Goal: Task Accomplishment & Management: Manage account settings

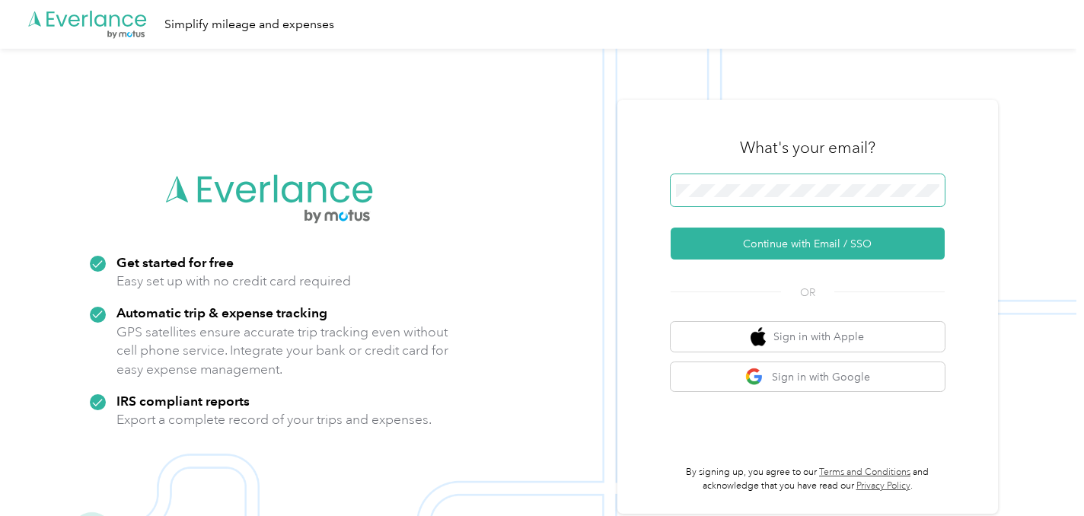
click at [734, 174] on span at bounding box center [807, 190] width 274 height 32
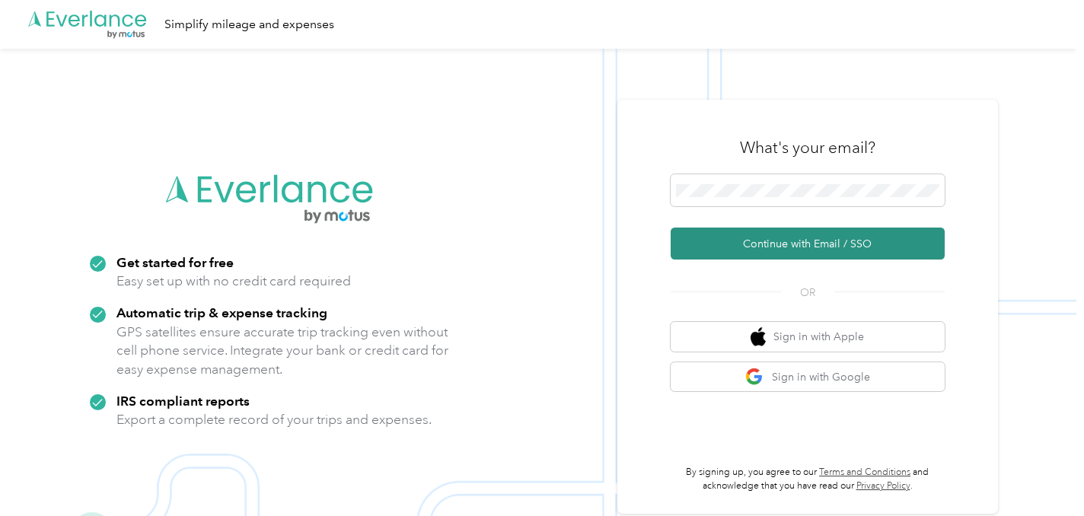
click at [766, 239] on button "Continue with Email / SSO" at bounding box center [807, 244] width 274 height 32
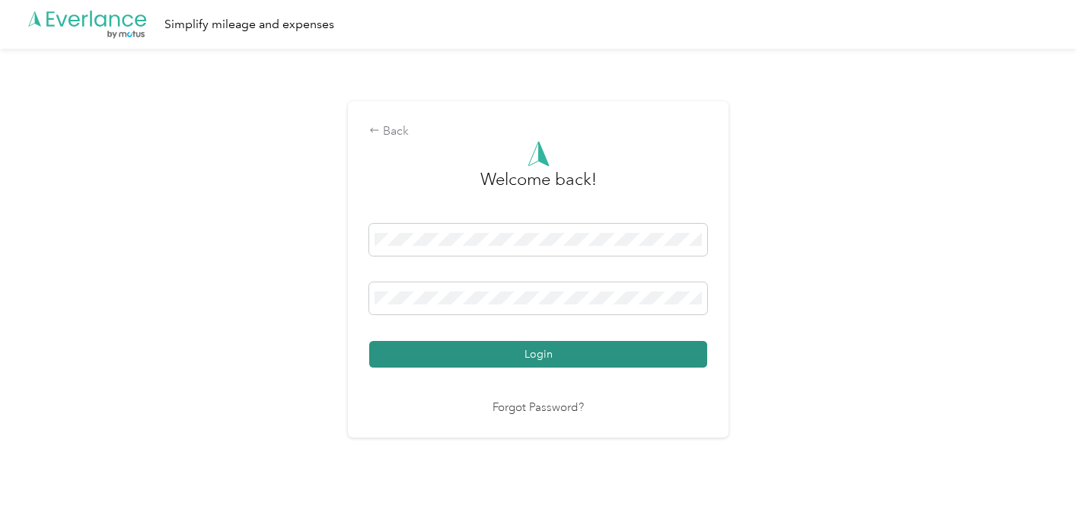
click at [545, 356] on button "Login" at bounding box center [538, 354] width 338 height 27
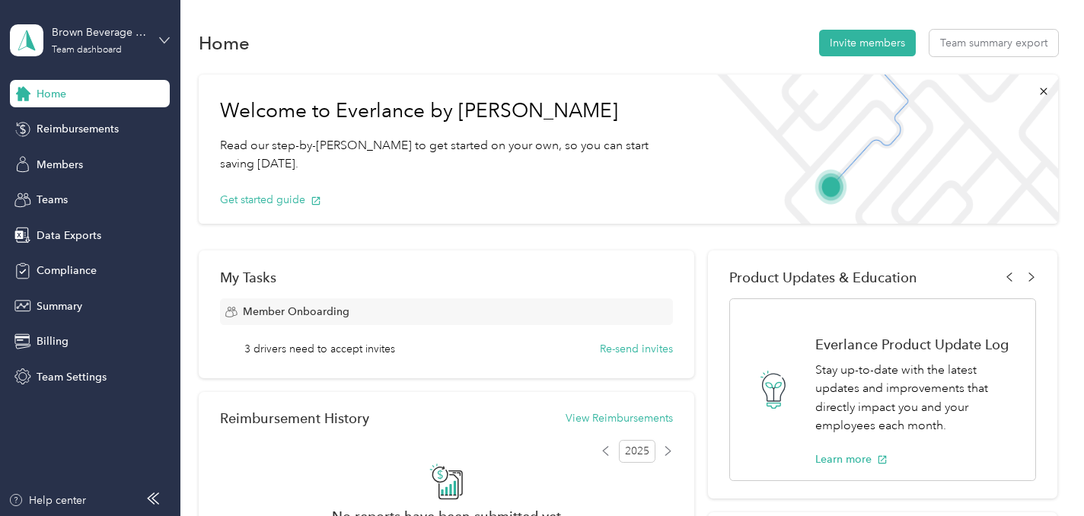
click at [161, 40] on icon at bounding box center [164, 40] width 11 height 11
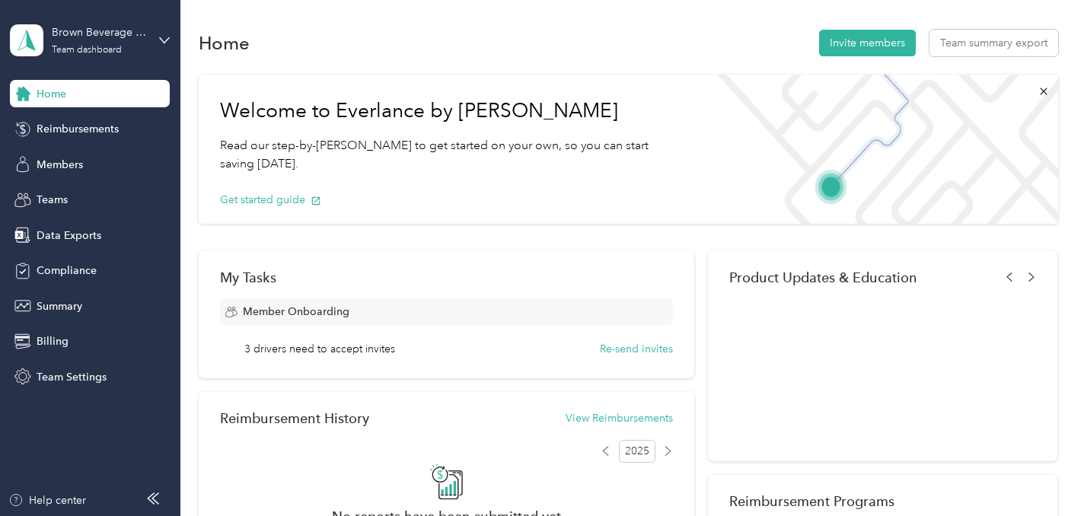
click at [71, 158] on div "Personal dashboard" at bounding box center [72, 157] width 96 height 16
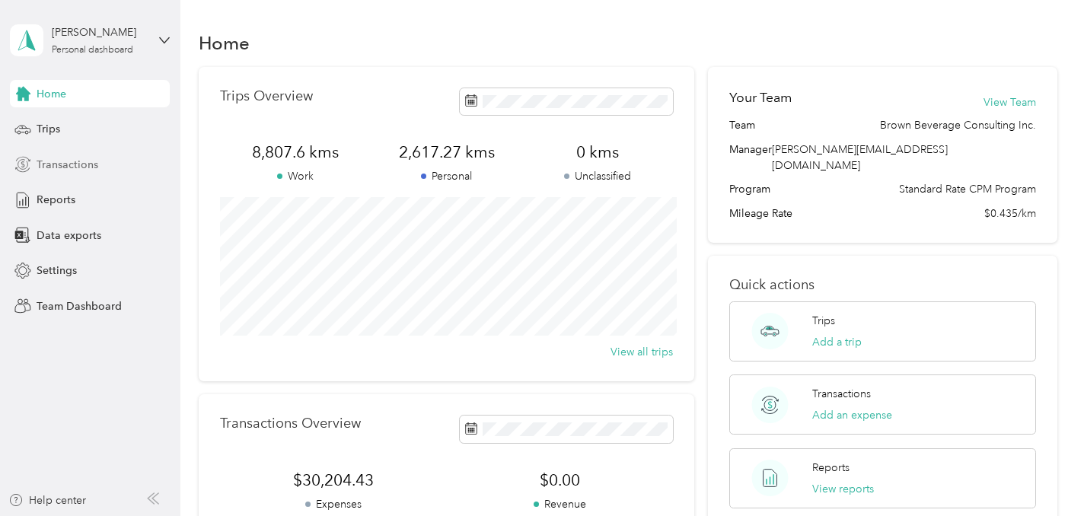
click at [56, 164] on span "Transactions" at bounding box center [68, 165] width 62 height 16
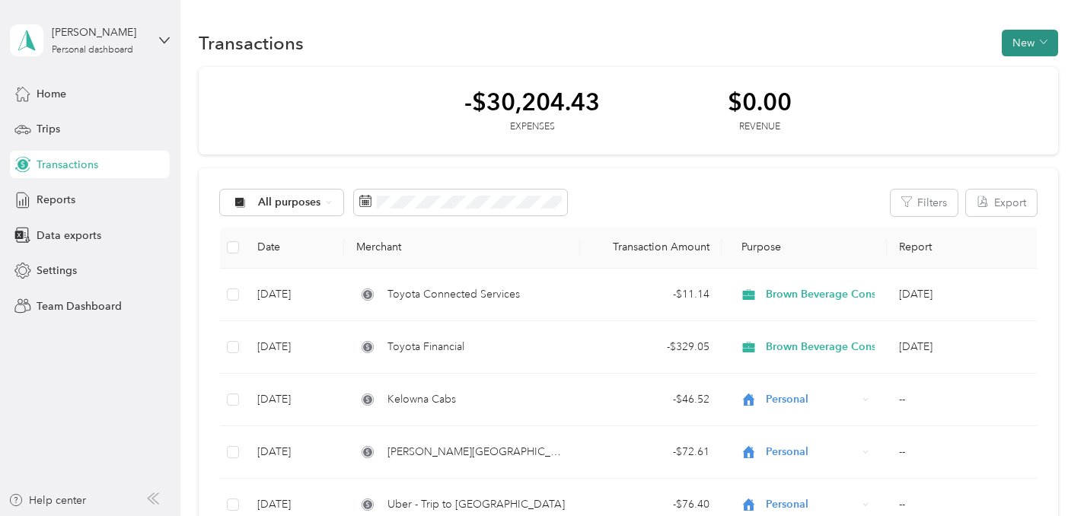
click at [1038, 43] on button "New" at bounding box center [1029, 43] width 56 height 27
click at [1023, 68] on span "Expense" at bounding box center [1033, 72] width 41 height 16
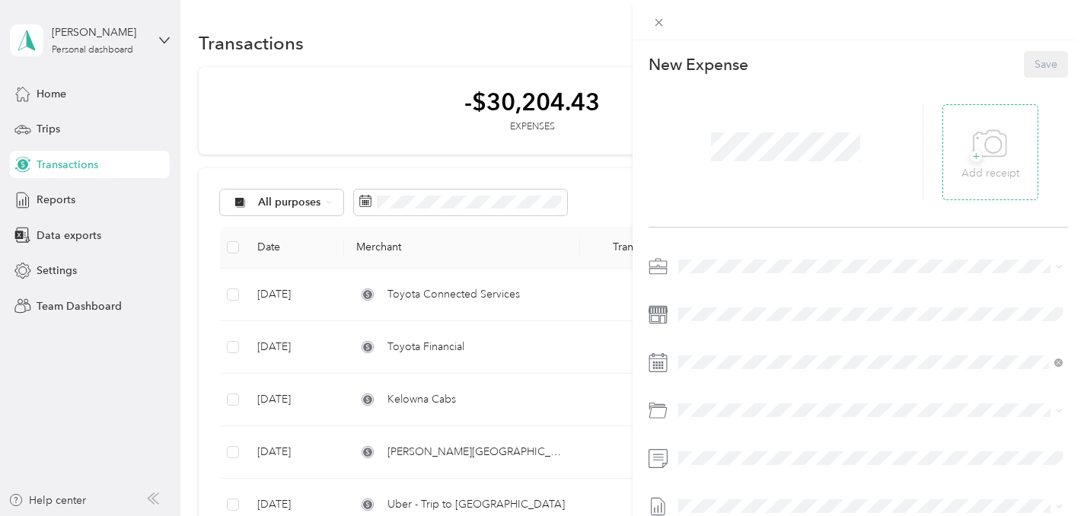
click at [991, 148] on icon at bounding box center [990, 144] width 34 height 42
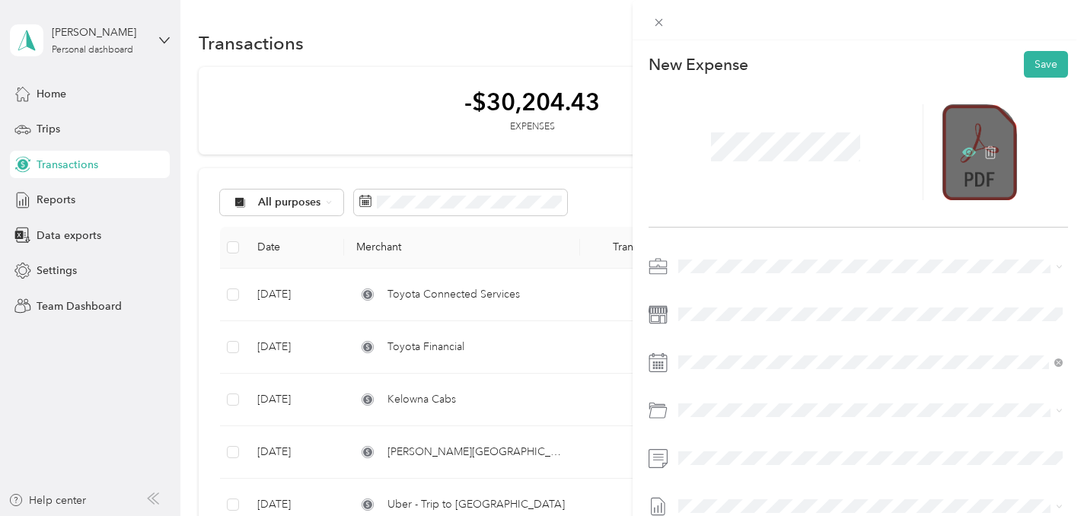
click at [965, 154] on icon at bounding box center [969, 152] width 14 height 9
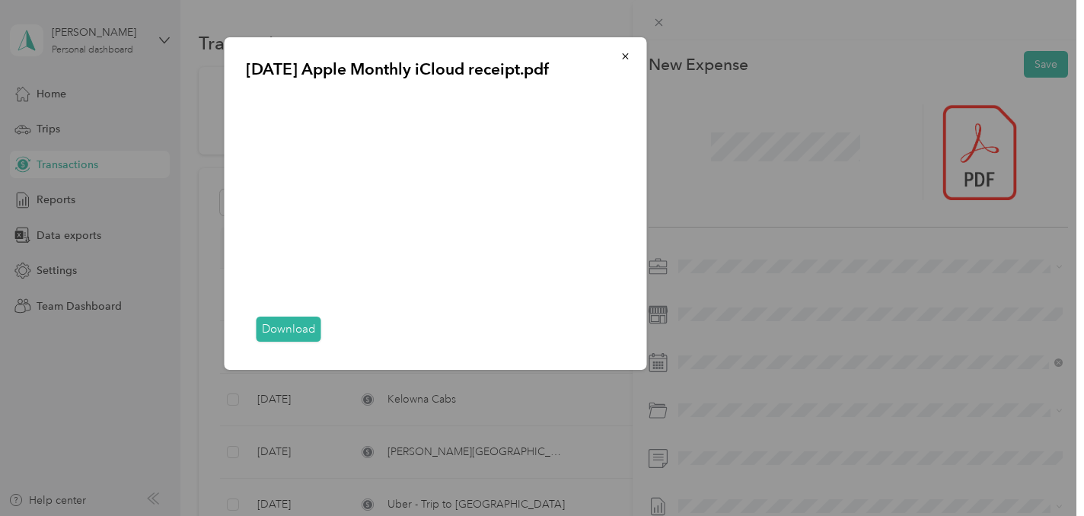
drag, startPoint x: 626, startPoint y: 54, endPoint x: 649, endPoint y: 75, distance: 31.3
click at [626, 54] on icon "button" at bounding box center [625, 56] width 11 height 11
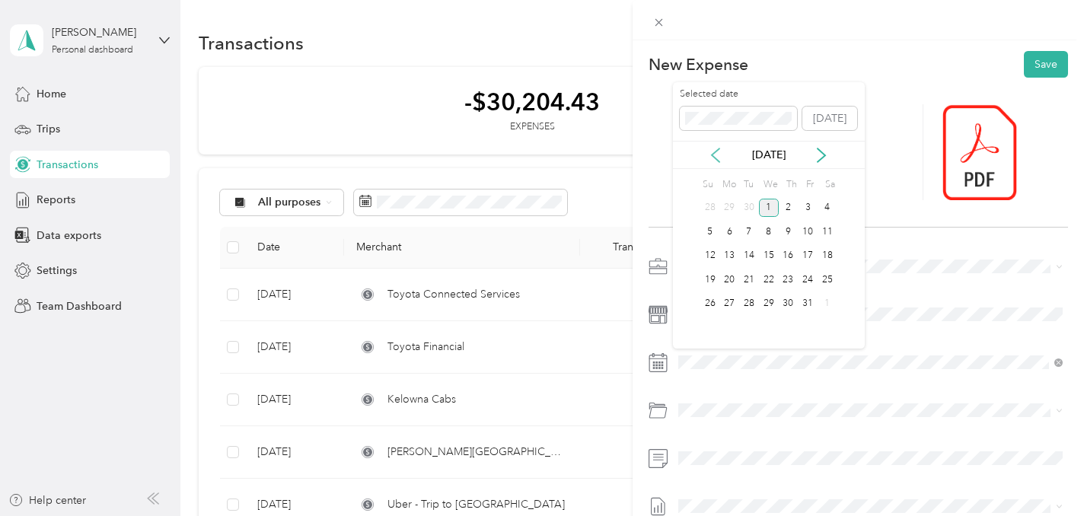
click at [720, 158] on icon at bounding box center [715, 155] width 15 height 15
click at [830, 202] on div "6" at bounding box center [827, 208] width 20 height 19
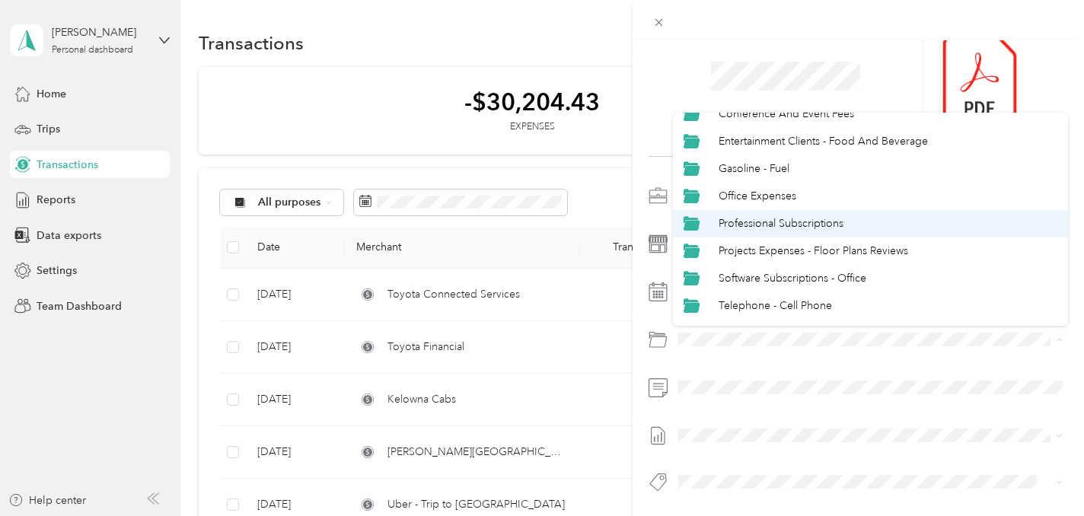
scroll to position [72, 0]
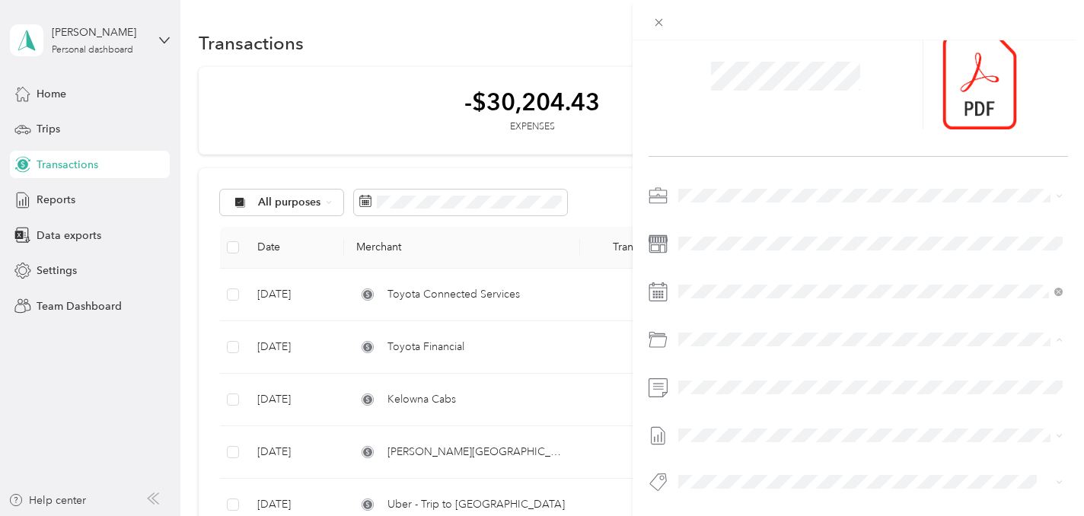
click at [775, 276] on span "Software Subscriptions - Office" at bounding box center [792, 277] width 148 height 13
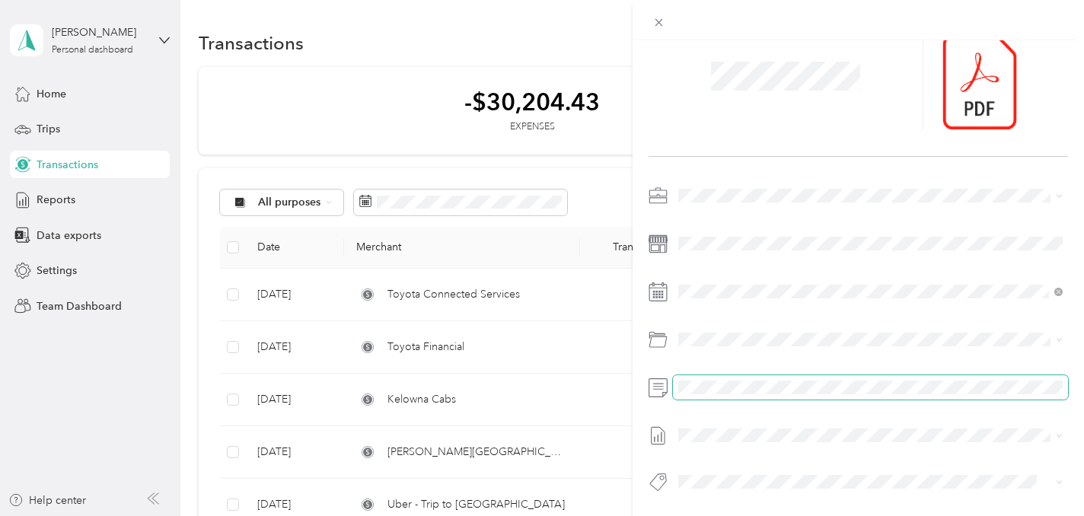
scroll to position [0, 0]
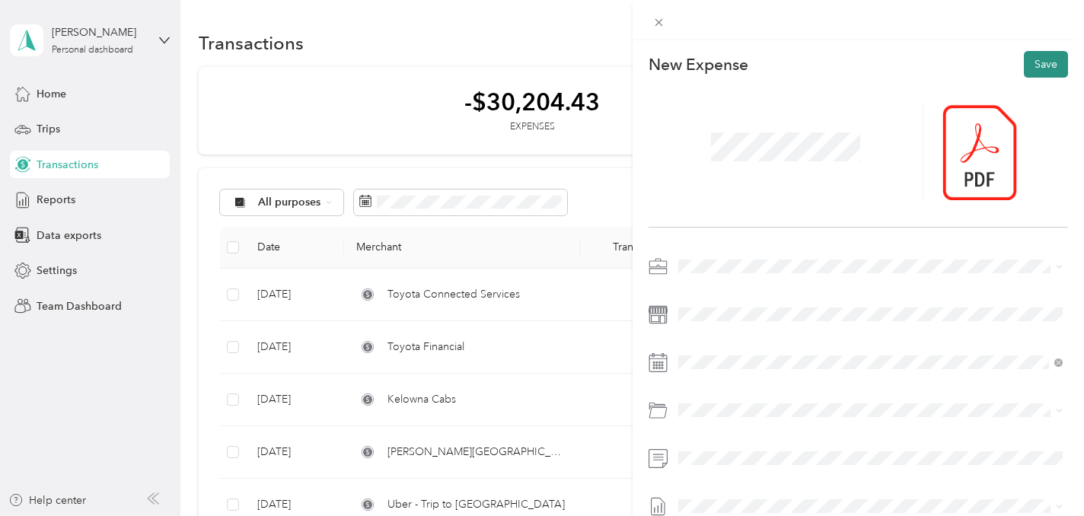
click at [1045, 68] on button "Save" at bounding box center [1046, 64] width 44 height 27
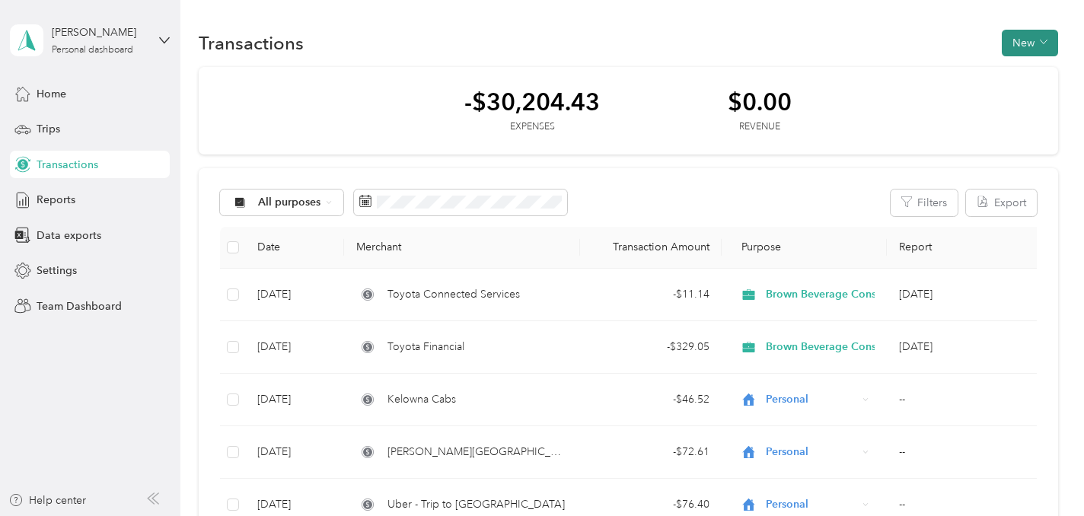
click at [1033, 41] on button "New" at bounding box center [1029, 43] width 56 height 27
click at [1030, 65] on span "Expense" at bounding box center [1033, 72] width 41 height 16
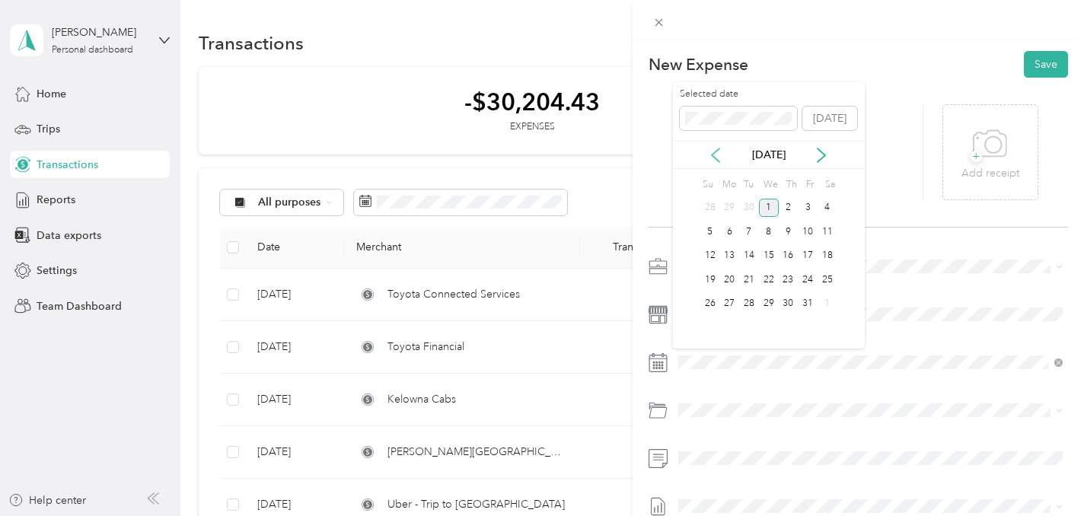
click at [712, 154] on icon at bounding box center [716, 155] width 8 height 14
click at [748, 206] on div "2" at bounding box center [749, 208] width 20 height 19
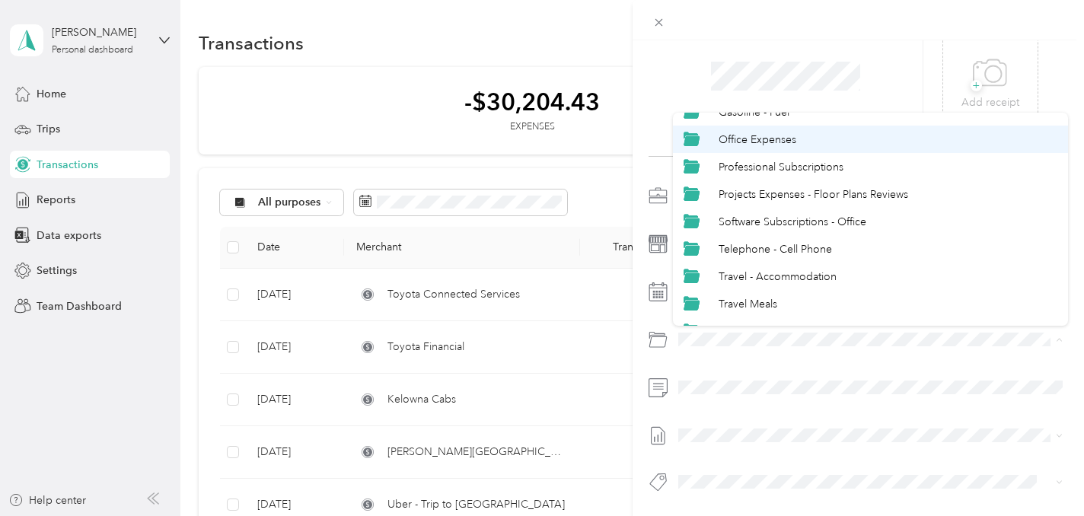
scroll to position [175, 0]
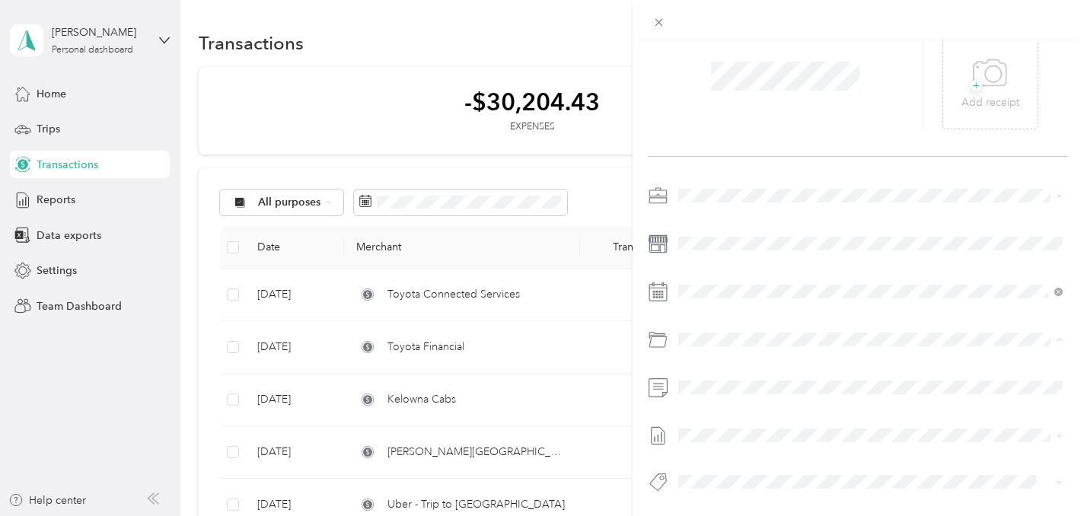
click at [745, 310] on span "Vehicle - Lease Payments" at bounding box center [777, 312] width 119 height 13
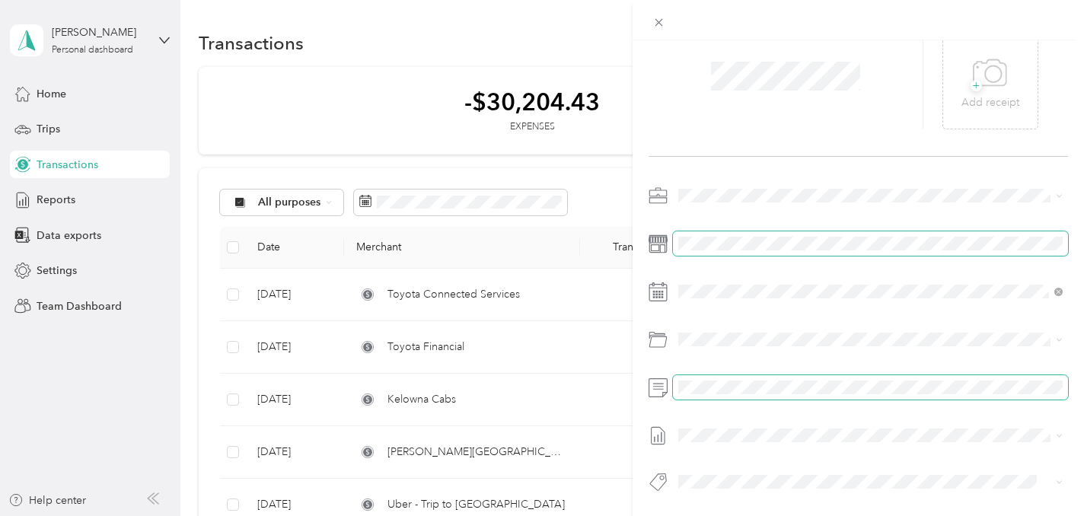
scroll to position [0, 0]
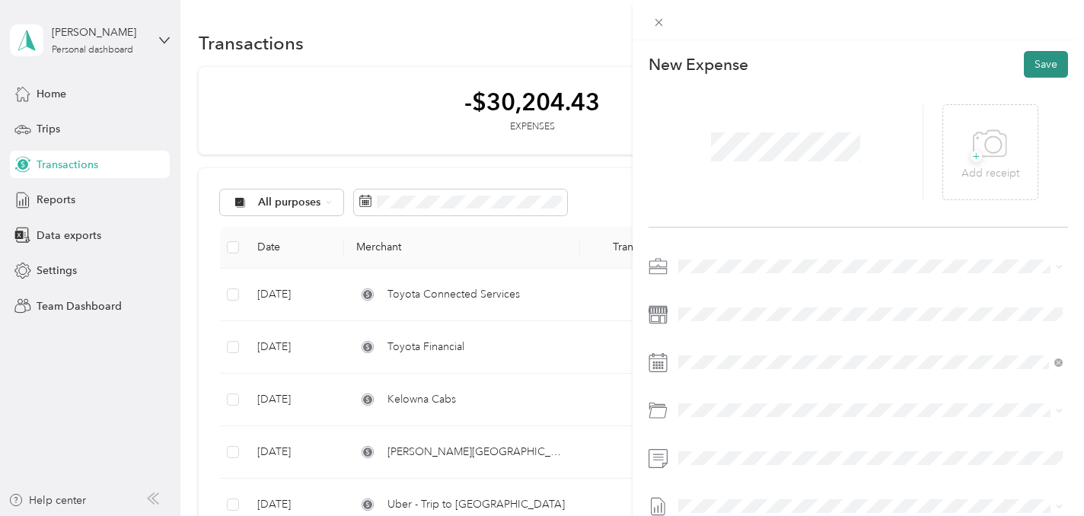
click at [1040, 60] on button "Save" at bounding box center [1046, 64] width 44 height 27
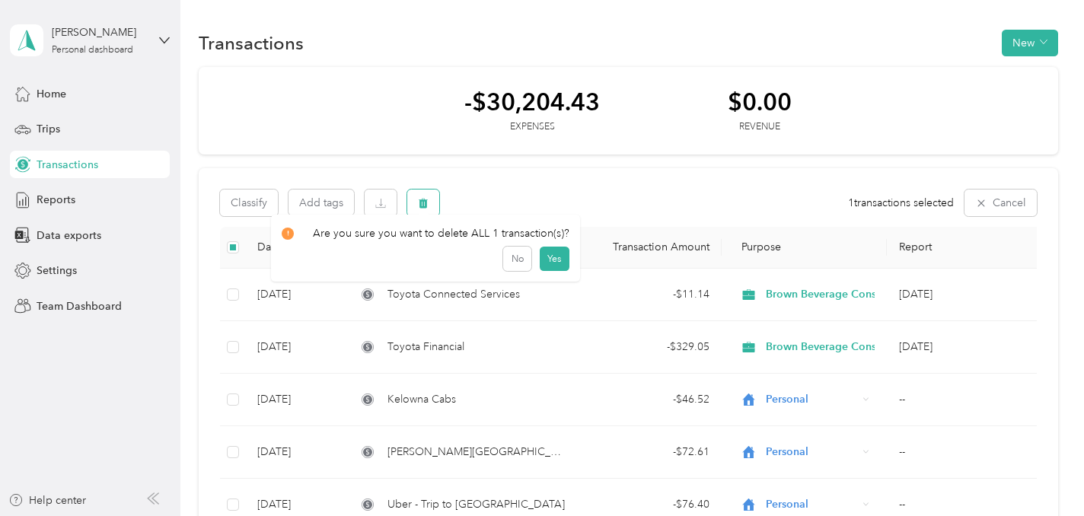
click at [420, 207] on icon "button" at bounding box center [423, 203] width 9 height 10
click at [554, 264] on button "Yes" at bounding box center [555, 266] width 30 height 24
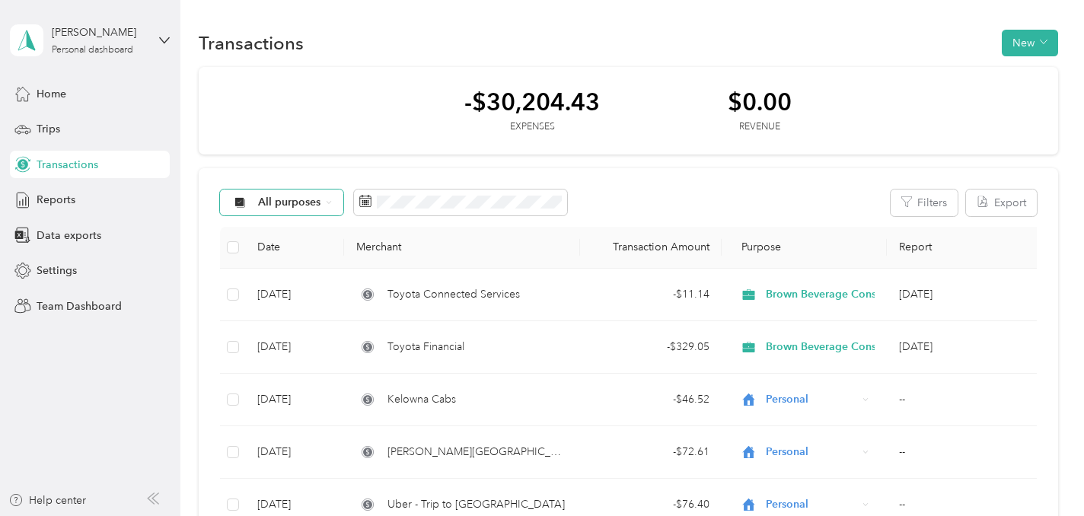
click at [335, 193] on div "All purposes" at bounding box center [281, 202] width 123 height 26
drag, startPoint x: 303, startPoint y: 286, endPoint x: 343, endPoint y: 285, distance: 40.3
click at [303, 286] on span "Brown Beverage Consulting Inc." at bounding box center [338, 283] width 160 height 16
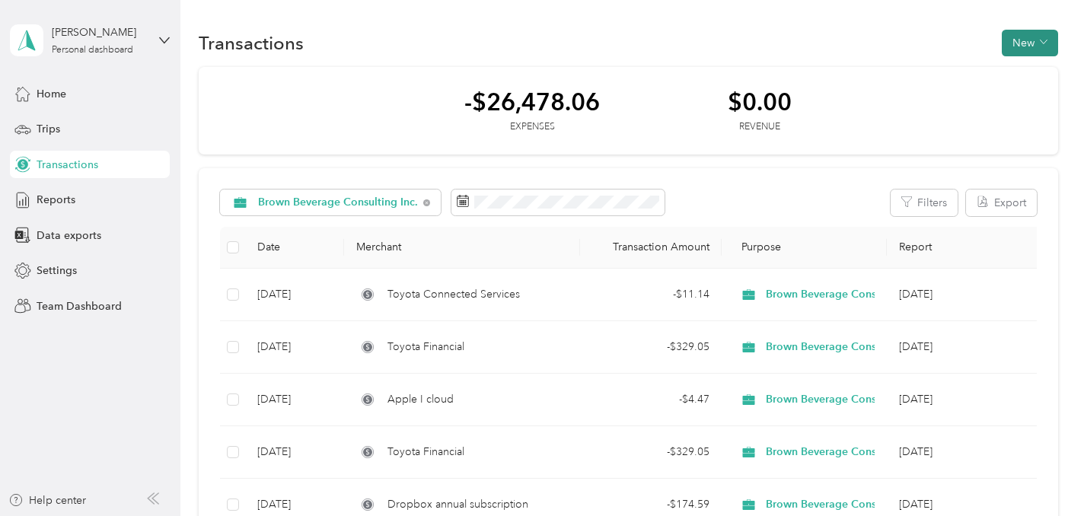
click at [1027, 45] on button "New" at bounding box center [1029, 43] width 56 height 27
click at [1030, 73] on span "Expense" at bounding box center [1033, 72] width 41 height 16
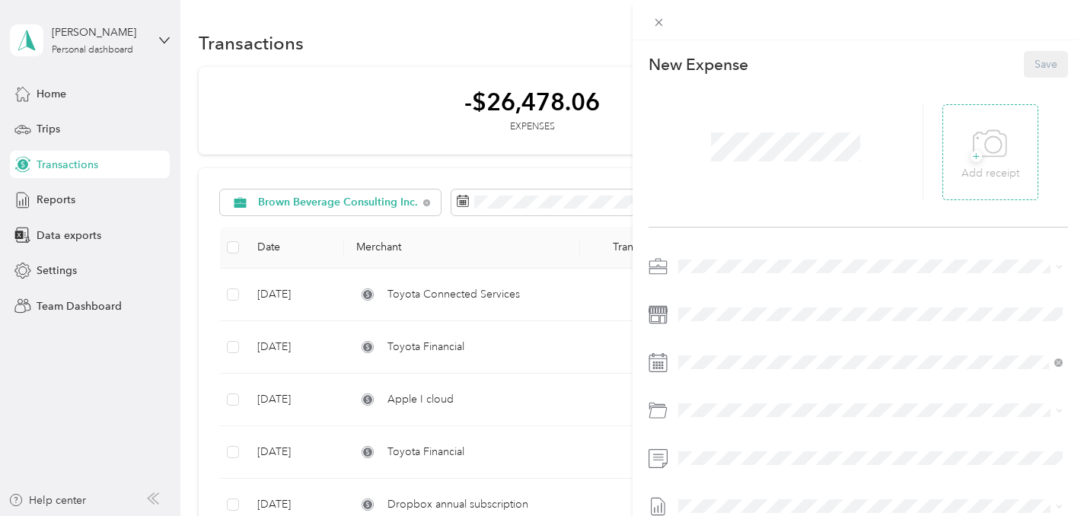
click at [963, 152] on div "+ Add receipt" at bounding box center [990, 152] width 58 height 59
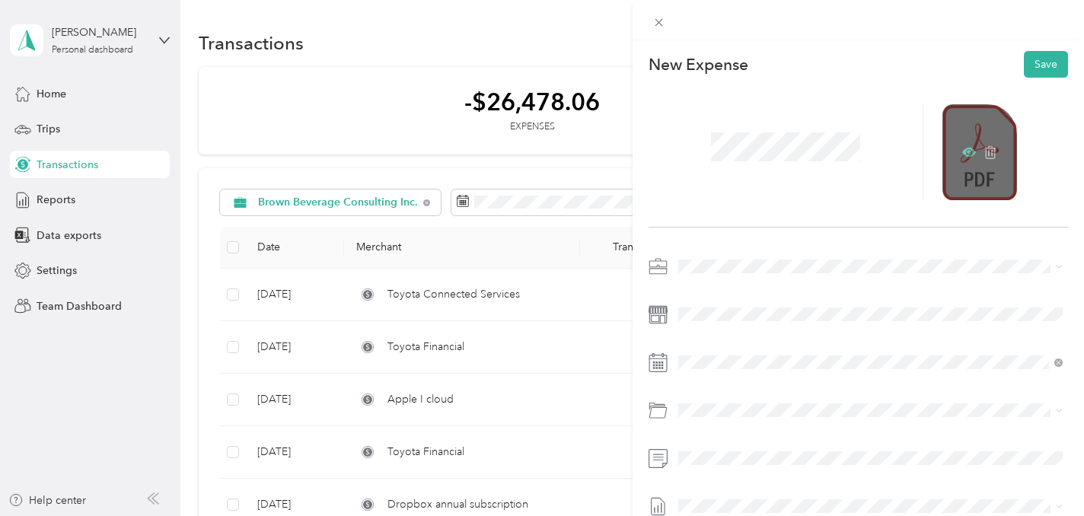
click at [963, 151] on icon at bounding box center [969, 152] width 14 height 9
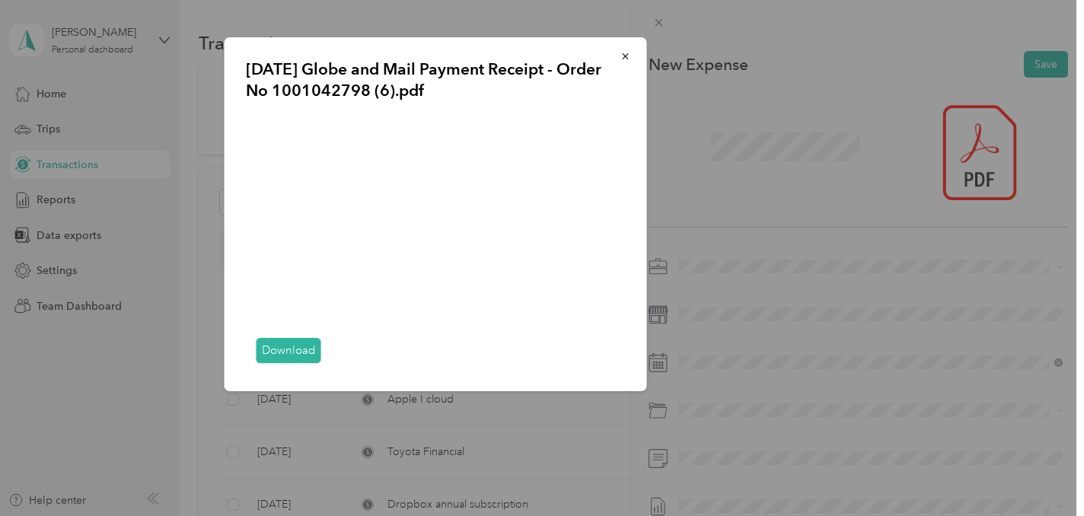
drag, startPoint x: 767, startPoint y: 151, endPoint x: 776, endPoint y: 153, distance: 9.3
click at [772, 153] on div "[DATE] Globe and Mail Payment Receipt - Order No 1001042798 (6).pdf Download" at bounding box center [753, 216] width 422 height 358
drag, startPoint x: 768, startPoint y: 149, endPoint x: 782, endPoint y: 150, distance: 13.7
click at [775, 151] on div "[DATE] Globe and Mail Payment Receipt - Order No 1001042798 (6).pdf Download" at bounding box center [753, 216] width 422 height 358
click at [623, 57] on icon "button" at bounding box center [625, 56] width 11 height 11
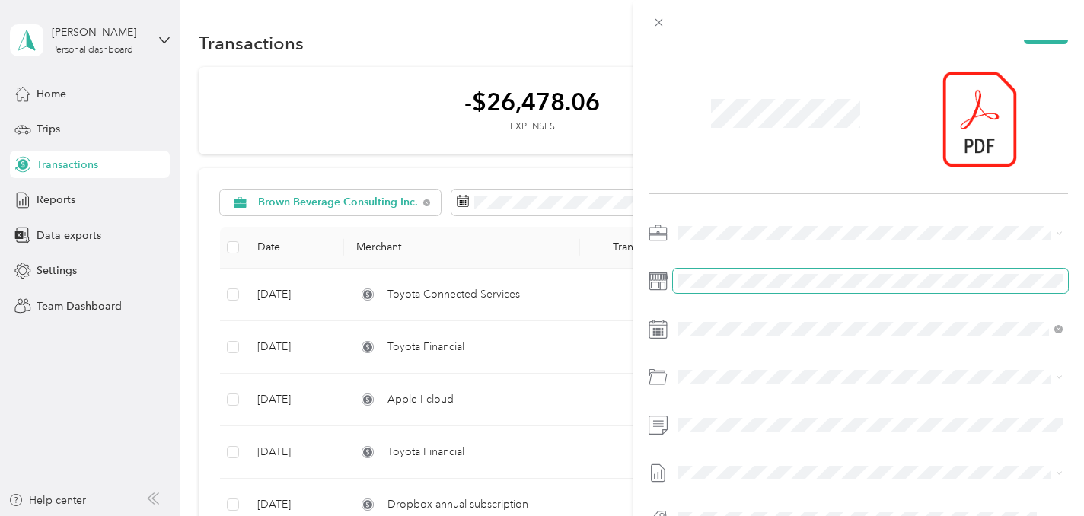
scroll to position [71, 0]
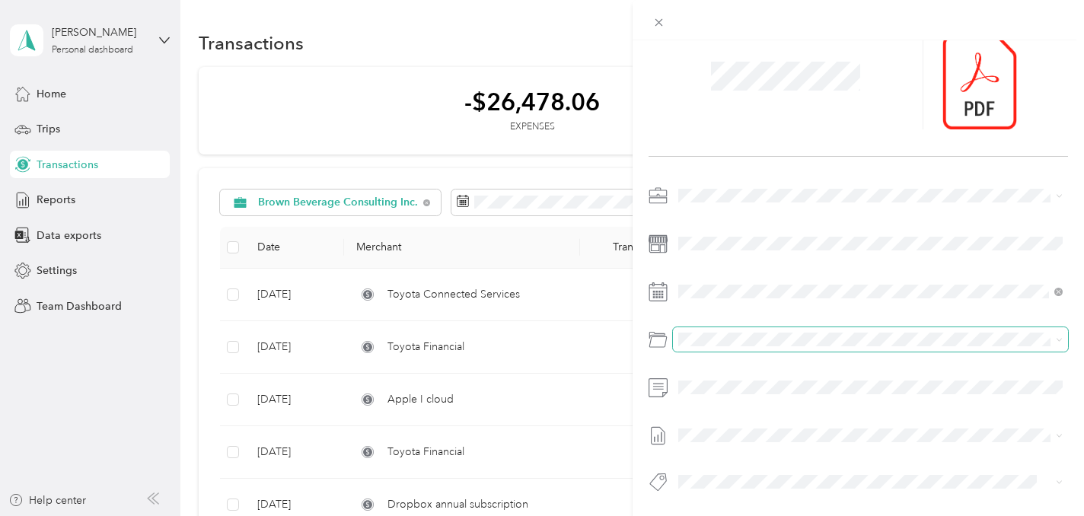
click at [705, 331] on span at bounding box center [870, 339] width 395 height 24
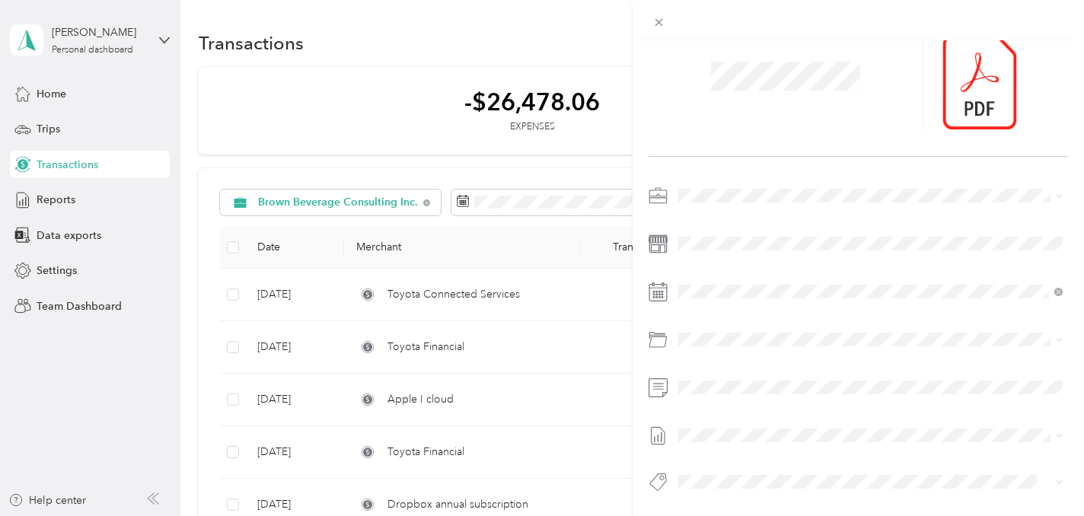
click at [751, 291] on span "Professional Subscriptions" at bounding box center [780, 294] width 125 height 13
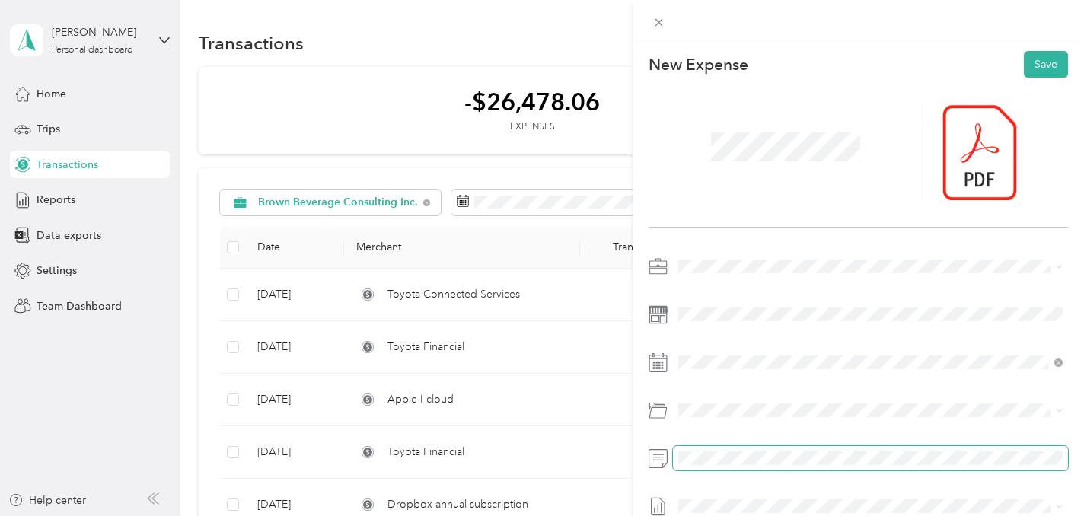
scroll to position [1, 0]
click at [1045, 69] on button "Save" at bounding box center [1046, 63] width 44 height 27
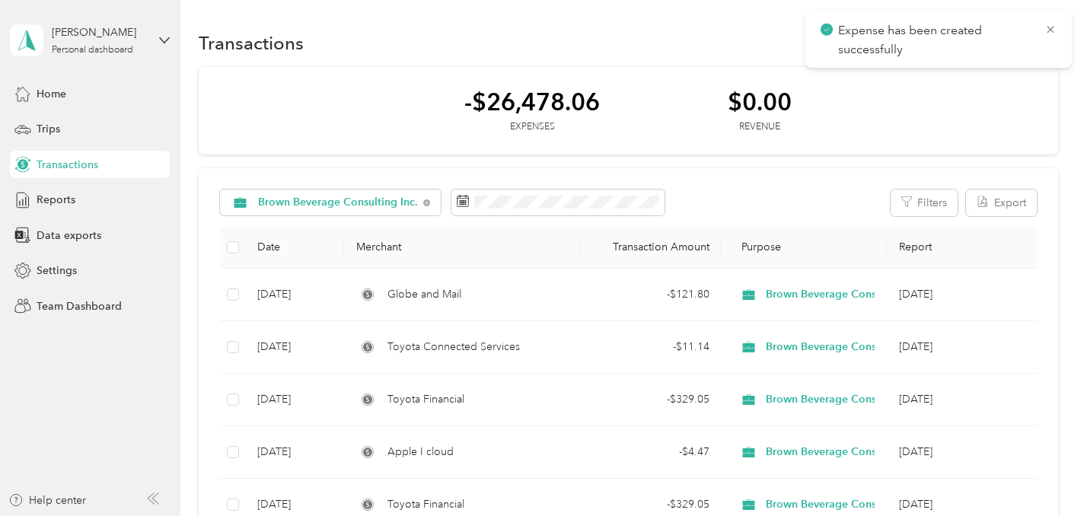
click at [1046, 29] on icon at bounding box center [1050, 30] width 12 height 14
click at [1032, 37] on button "New" at bounding box center [1029, 43] width 56 height 27
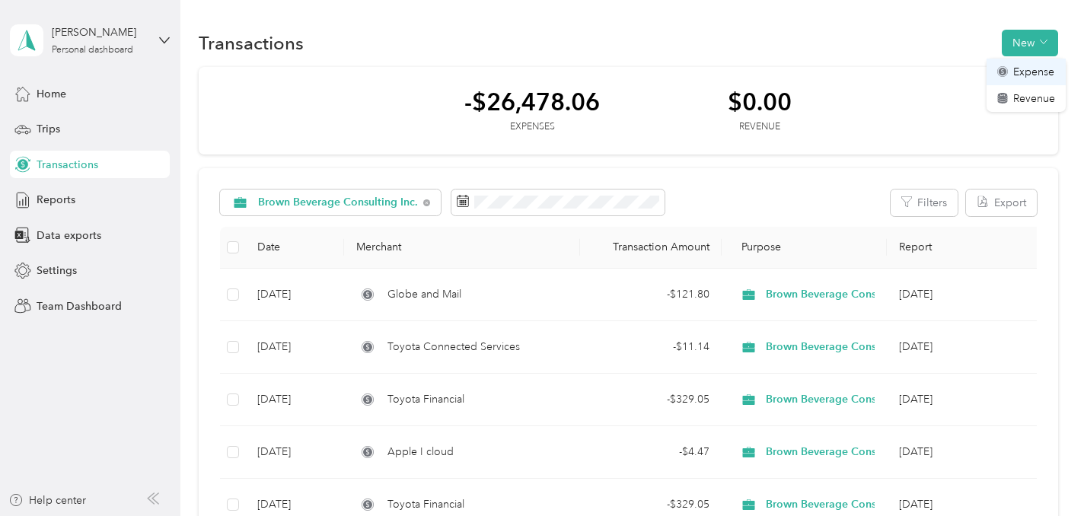
click at [1027, 70] on span "Expense" at bounding box center [1033, 72] width 41 height 16
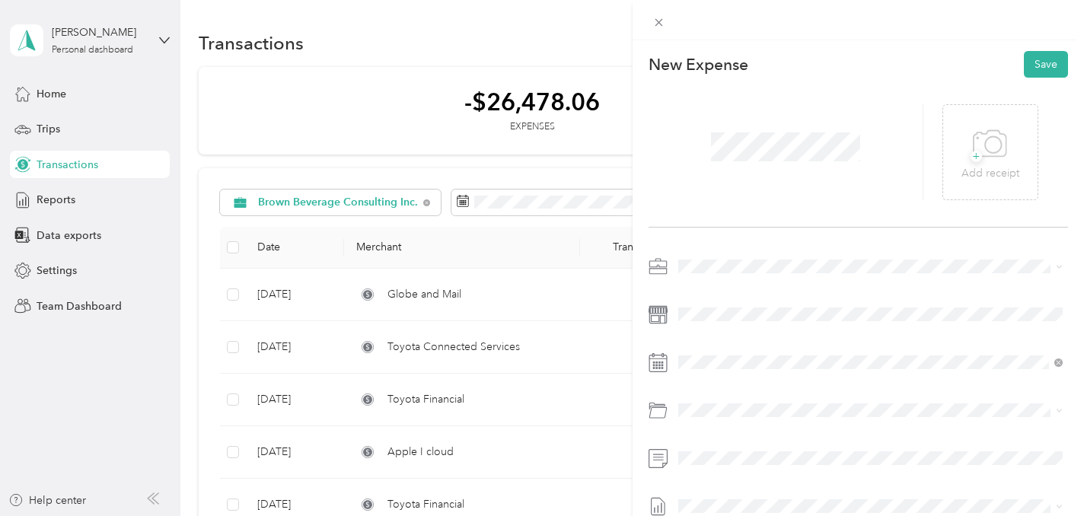
click at [661, 361] on icon at bounding box center [657, 362] width 19 height 19
click at [660, 362] on icon at bounding box center [657, 362] width 19 height 19
click at [654, 361] on icon at bounding box center [657, 362] width 19 height 19
click at [714, 157] on icon at bounding box center [716, 155] width 8 height 14
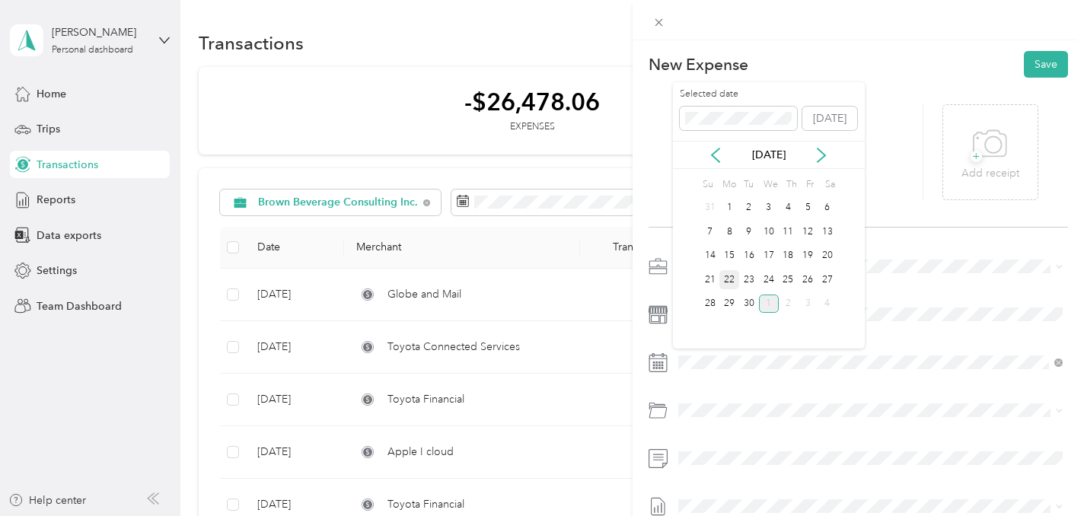
click at [728, 278] on div "22" at bounding box center [729, 279] width 20 height 19
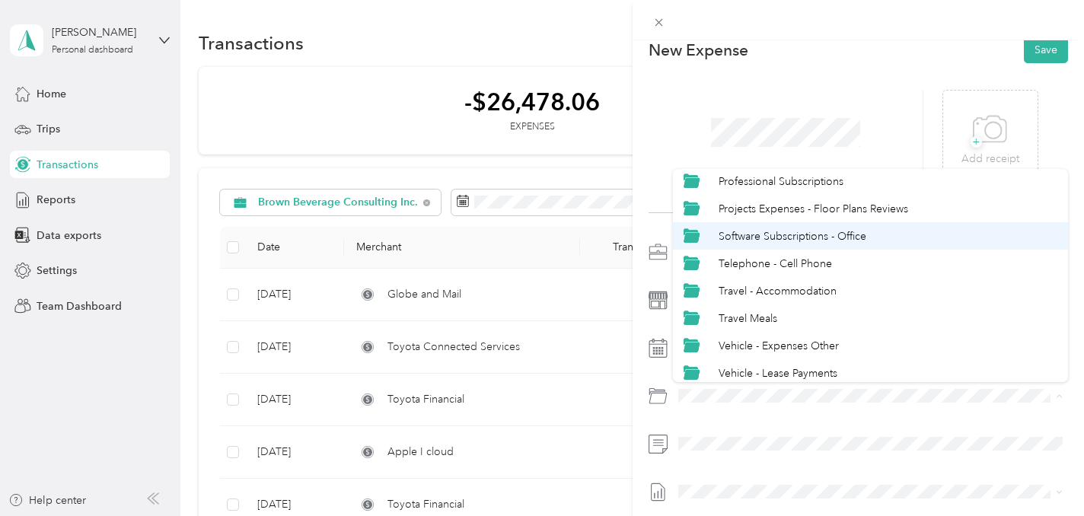
scroll to position [175, 0]
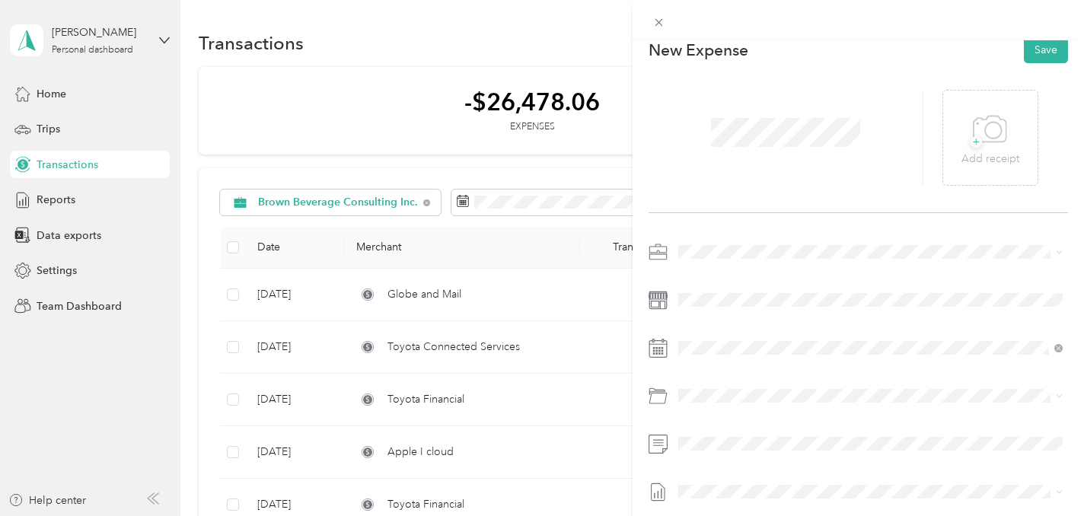
click at [735, 339] on span "Vehicle - Expenses Other" at bounding box center [778, 338] width 120 height 13
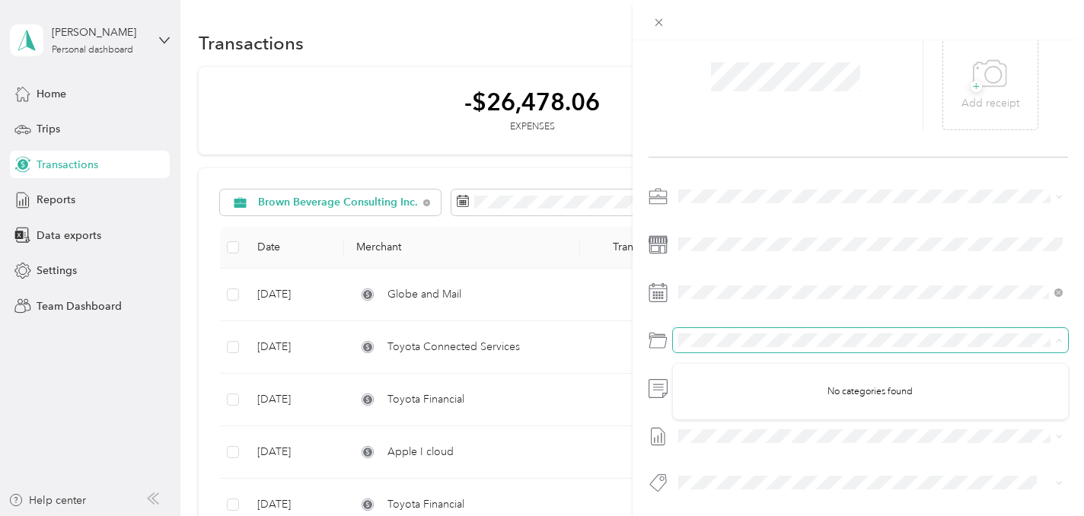
scroll to position [71, 0]
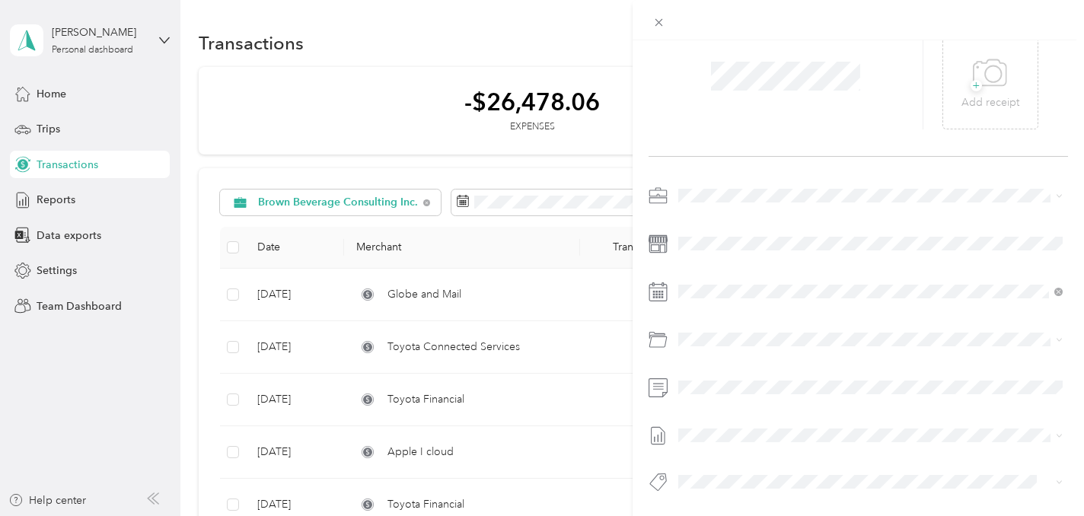
click at [712, 389] on div "No categories found" at bounding box center [870, 379] width 395 height 56
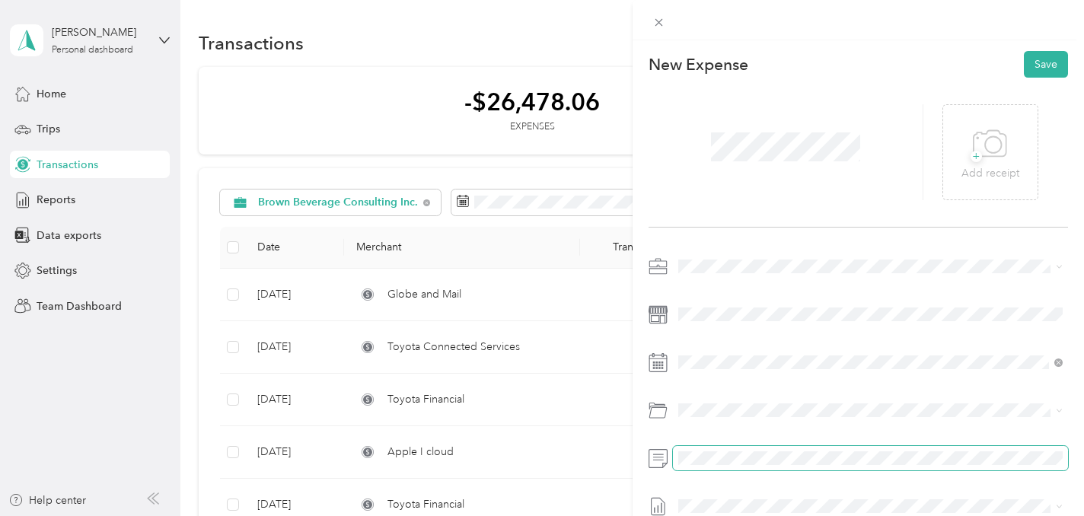
scroll to position [2, 0]
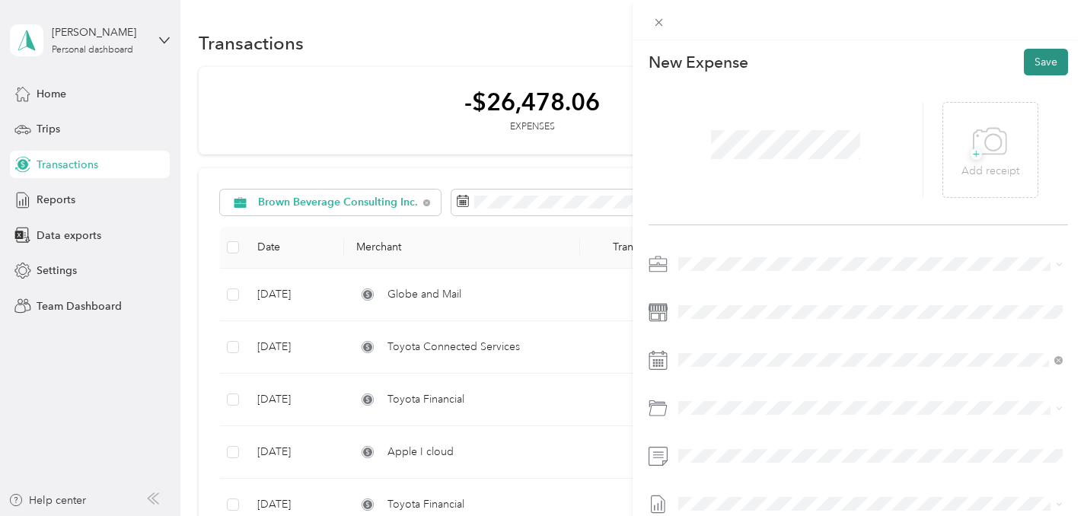
click at [1045, 59] on button "Save" at bounding box center [1046, 62] width 44 height 27
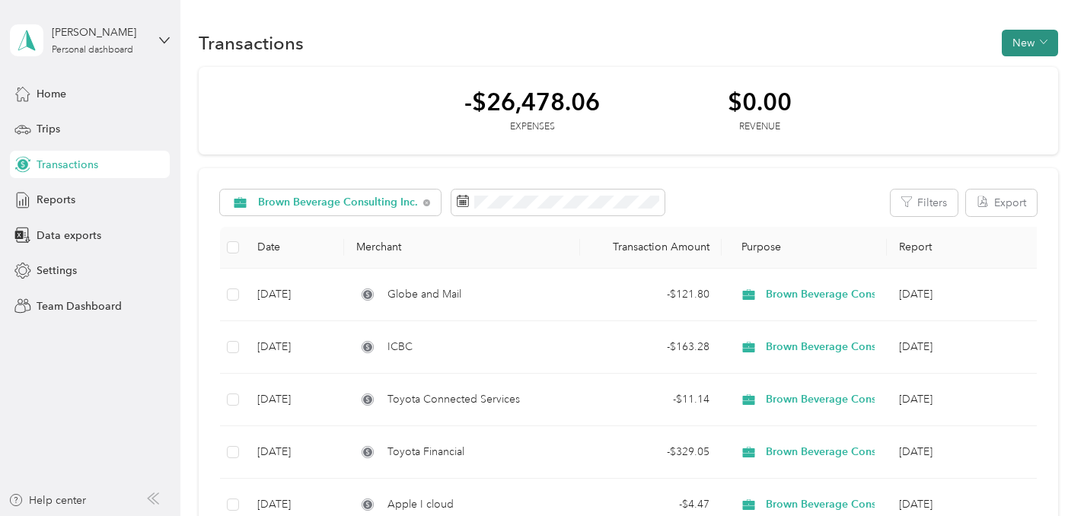
click at [1044, 44] on button "New" at bounding box center [1029, 43] width 56 height 27
click at [1031, 67] on span "Expense" at bounding box center [1033, 72] width 41 height 16
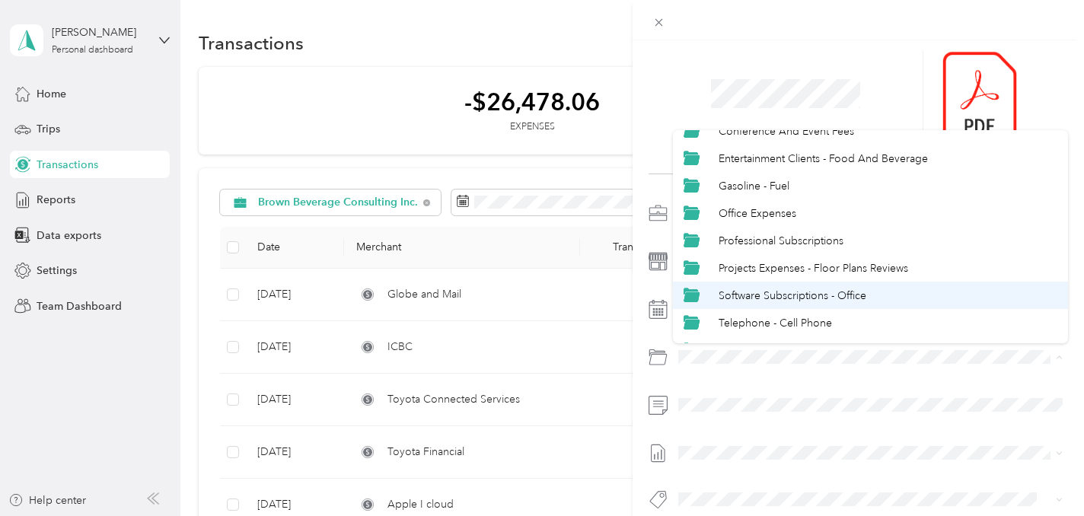
scroll to position [75, 0]
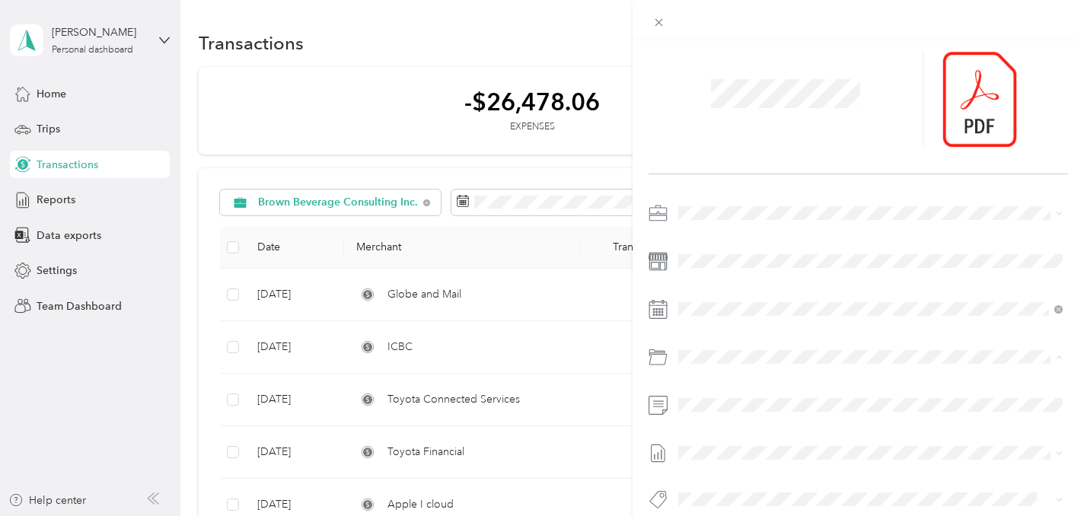
click at [783, 295] on span "Software Subscriptions - Office" at bounding box center [792, 293] width 148 height 13
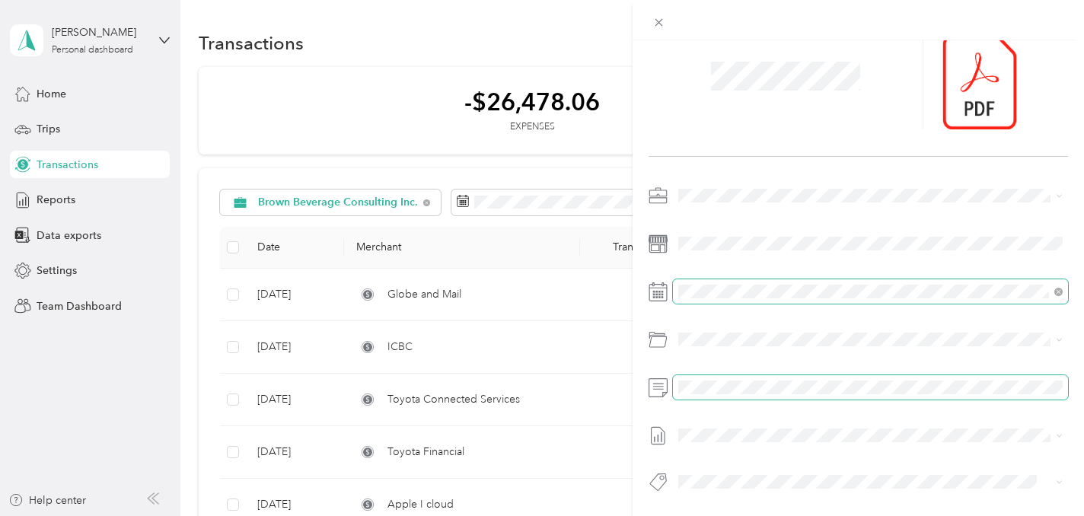
scroll to position [0, 0]
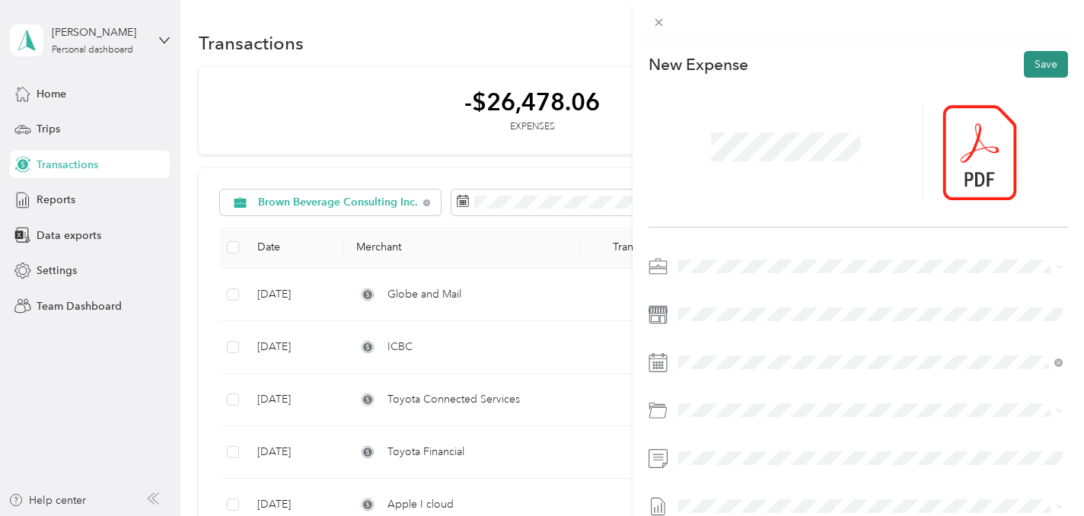
click at [1034, 59] on button "Save" at bounding box center [1046, 64] width 44 height 27
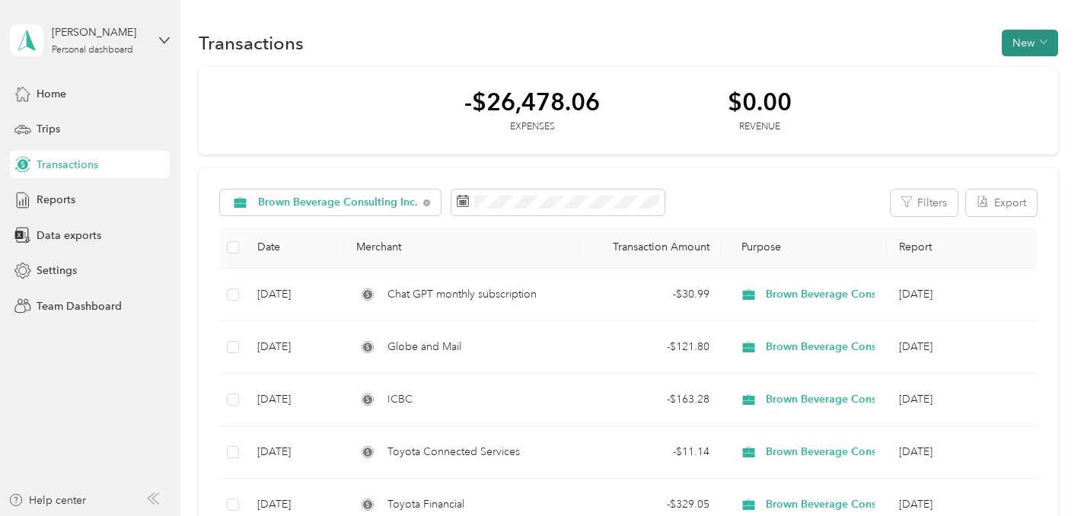
click at [1035, 42] on button "New" at bounding box center [1029, 43] width 56 height 27
click at [1035, 68] on span "Expense" at bounding box center [1033, 72] width 41 height 16
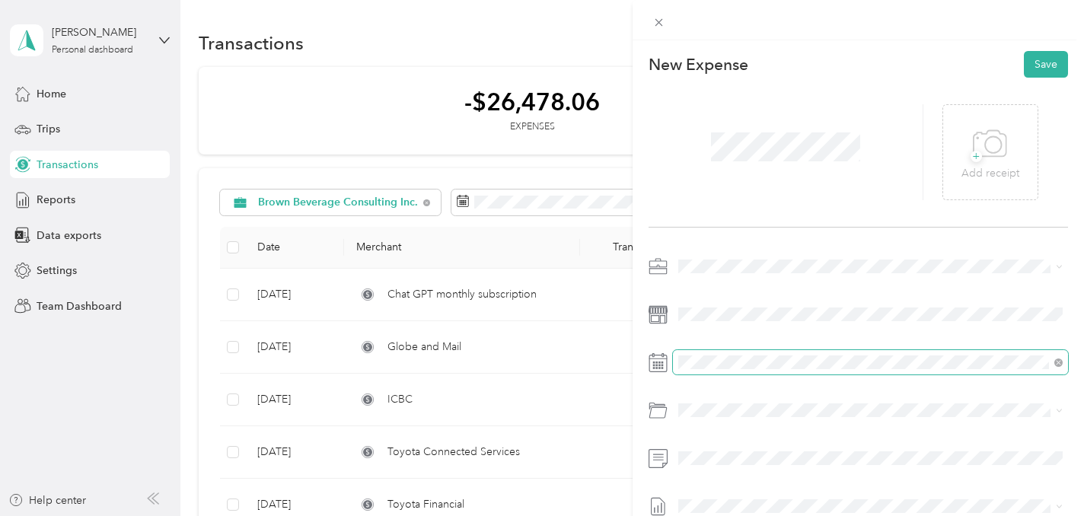
click at [703, 354] on span at bounding box center [870, 362] width 395 height 24
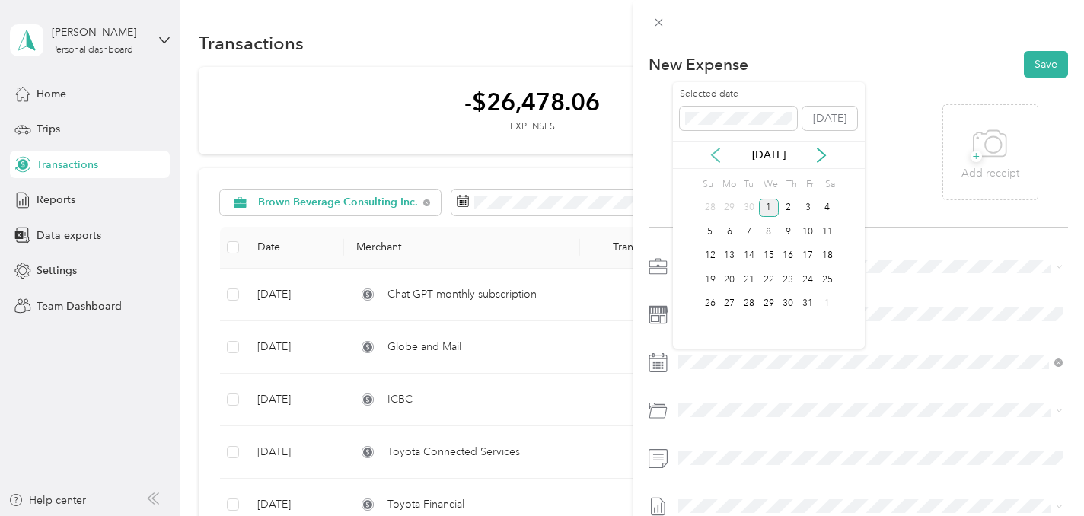
click at [716, 155] on icon at bounding box center [715, 155] width 15 height 15
click at [769, 275] on div "24" at bounding box center [769, 279] width 20 height 19
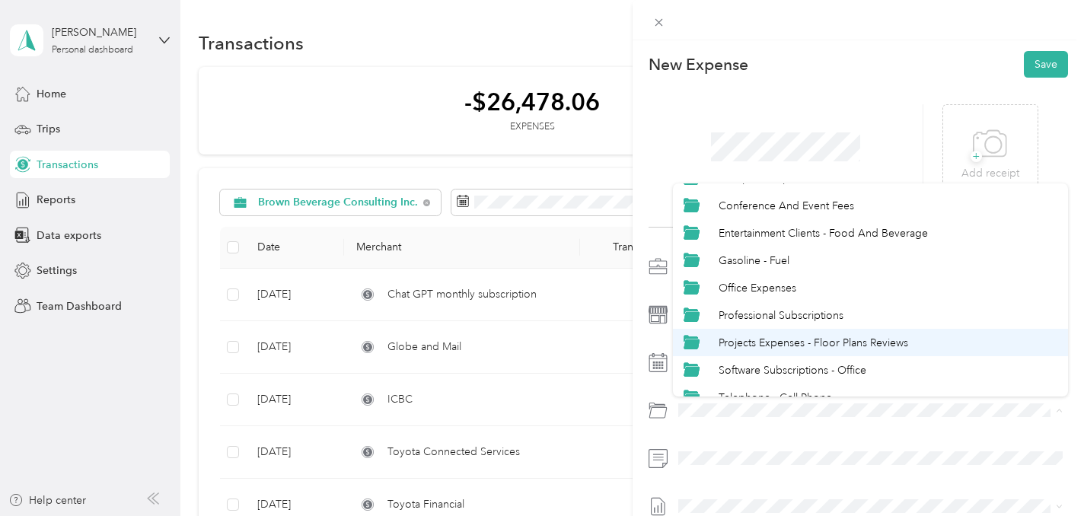
scroll to position [62, 0]
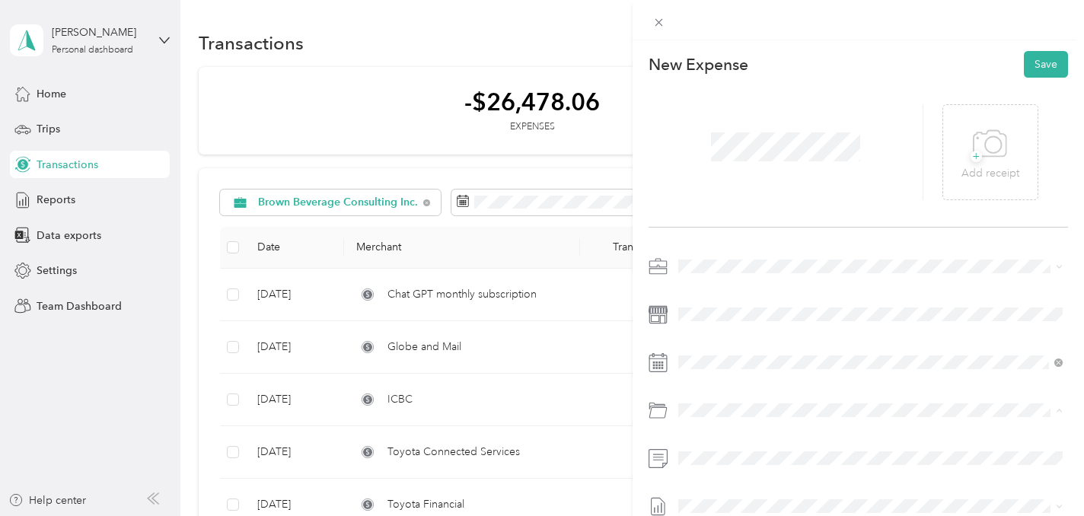
click at [758, 359] on span "Software Subscriptions - Office" at bounding box center [792, 358] width 148 height 13
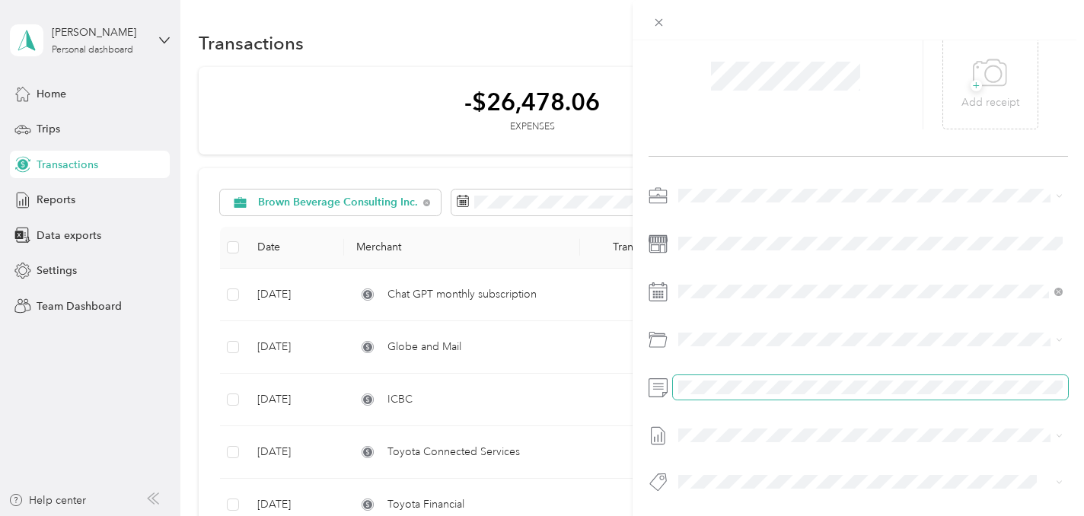
scroll to position [0, 0]
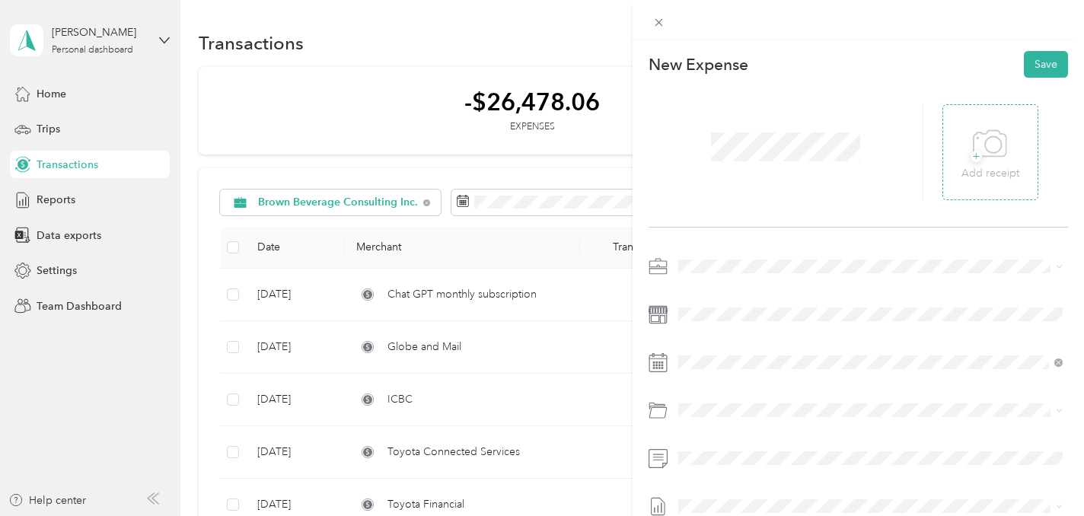
click at [975, 155] on span "+" at bounding box center [975, 156] width 11 height 11
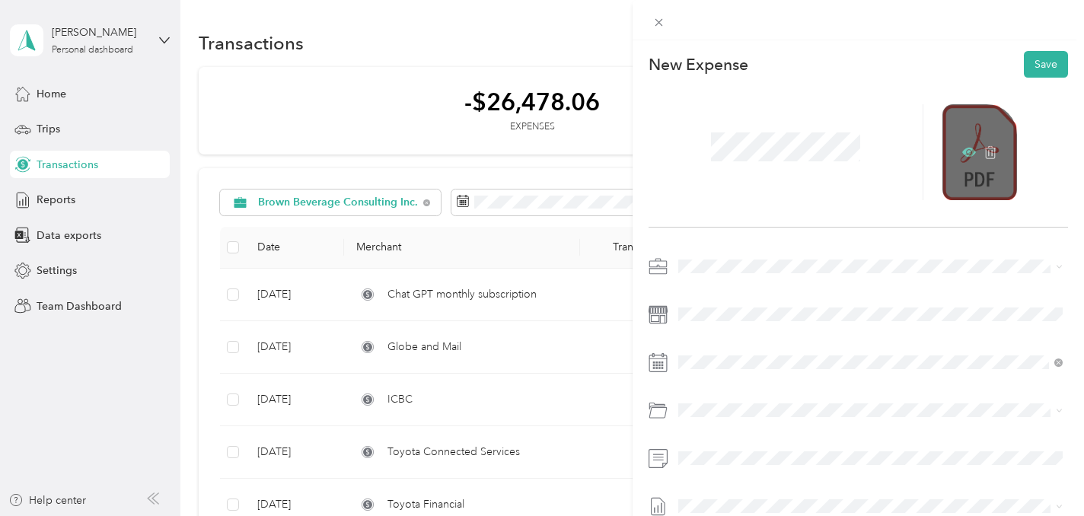
click at [964, 153] on icon at bounding box center [969, 152] width 14 height 9
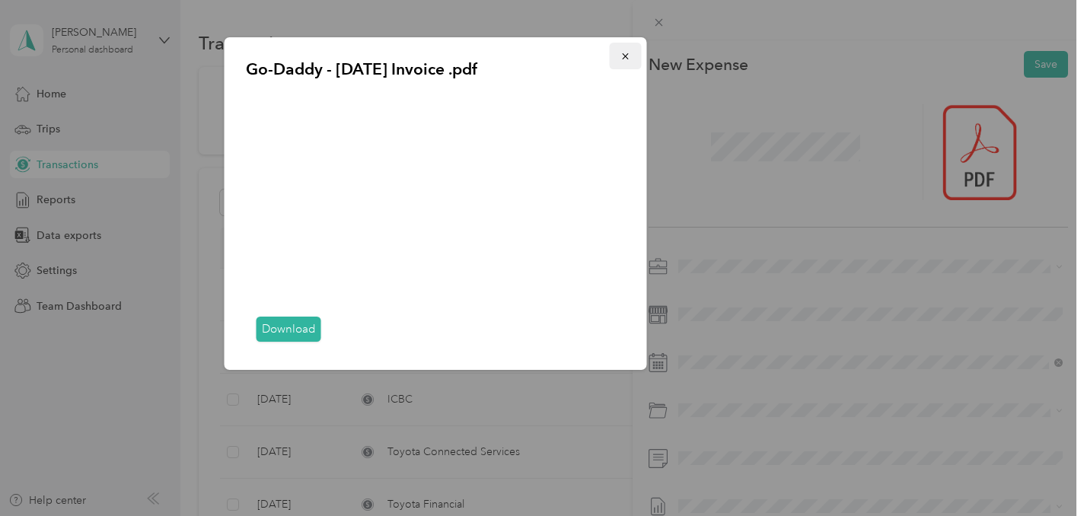
click at [623, 49] on span "button" at bounding box center [625, 55] width 11 height 13
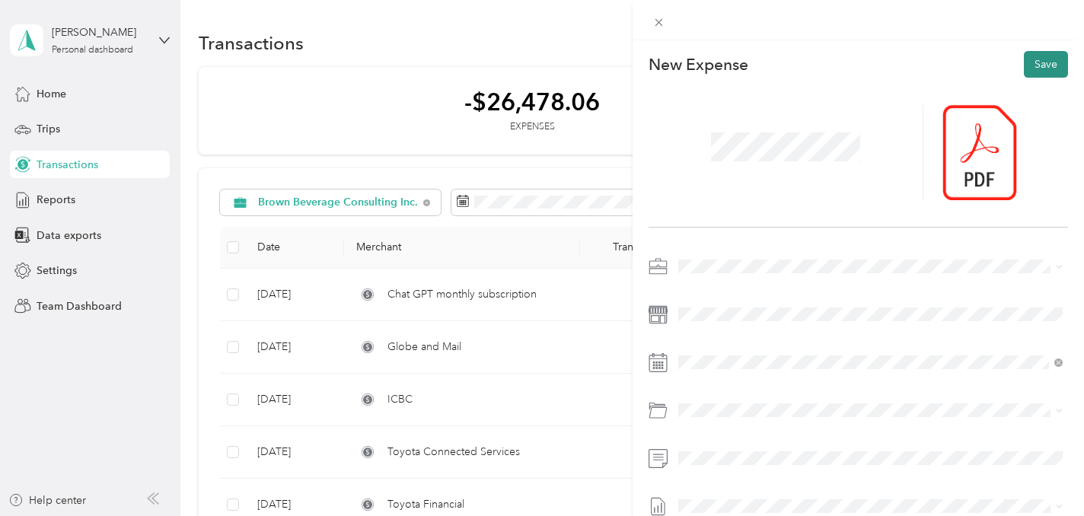
click at [1048, 70] on button "Save" at bounding box center [1046, 64] width 44 height 27
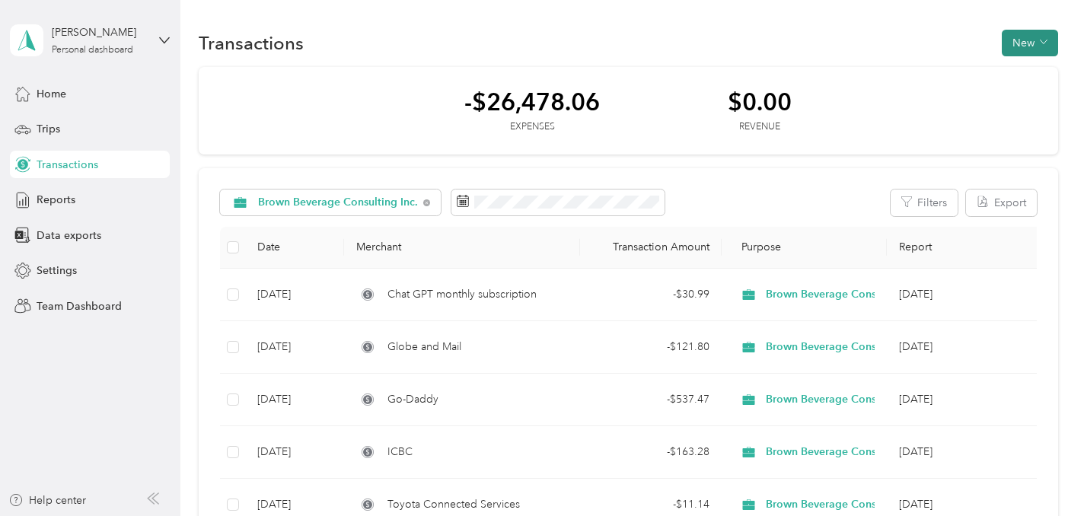
click at [1046, 40] on button "New" at bounding box center [1029, 43] width 56 height 27
click at [1027, 68] on span "Expense" at bounding box center [1033, 72] width 41 height 16
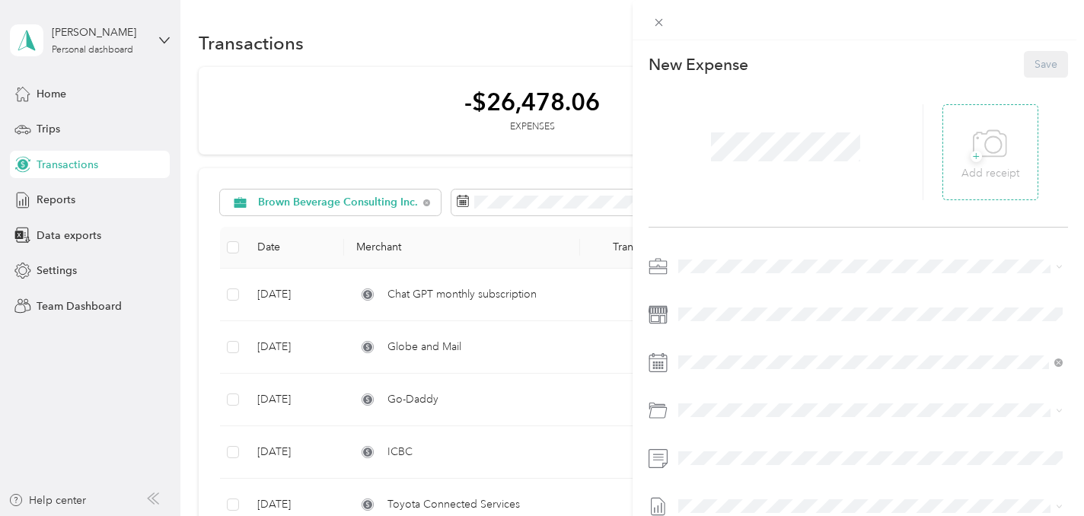
click at [979, 144] on icon at bounding box center [990, 144] width 34 height 42
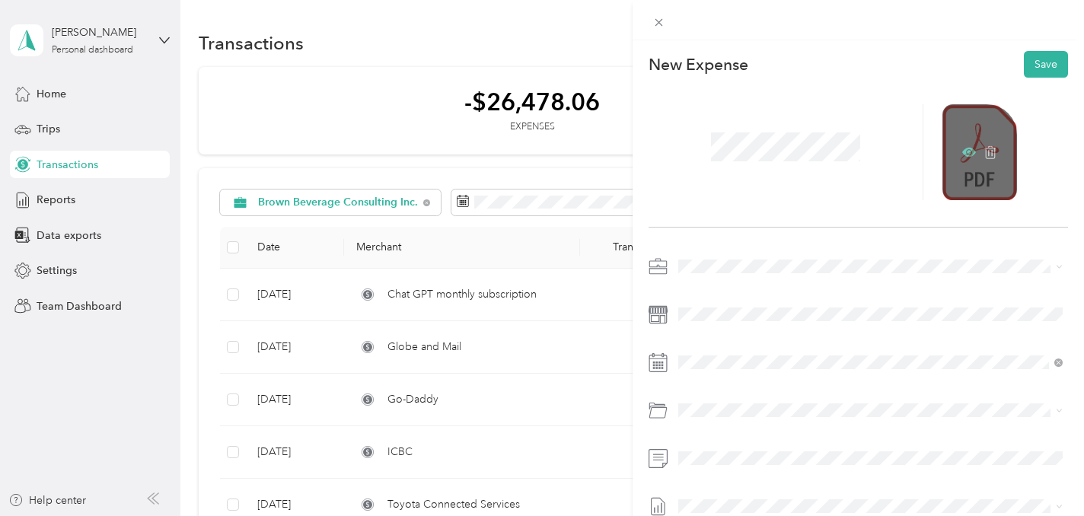
click at [969, 150] on icon at bounding box center [969, 152] width 14 height 14
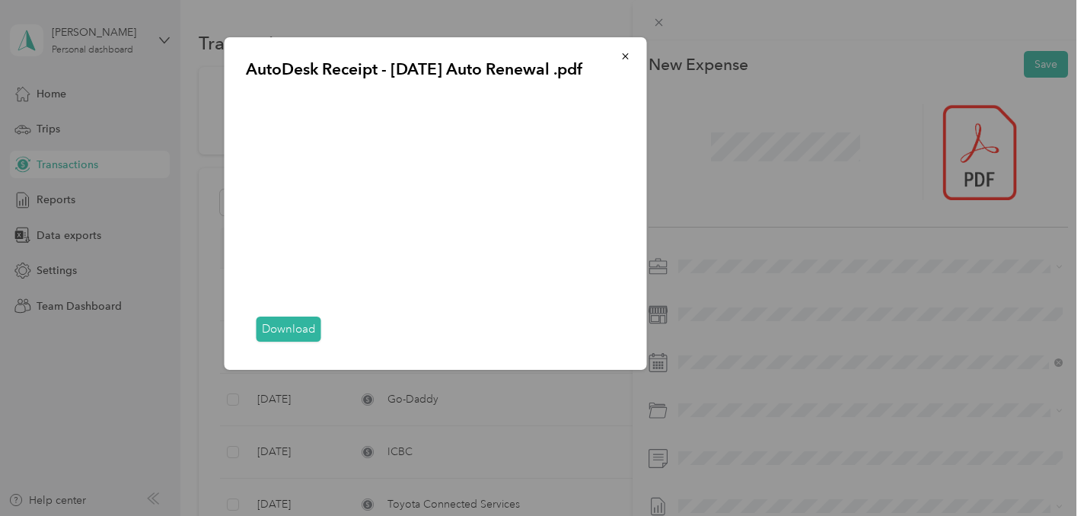
click at [756, 148] on div "AutoDesk Receipt - [DATE] Auto Renewal .pdf Download" at bounding box center [753, 205] width 422 height 337
click at [623, 59] on icon "button" at bounding box center [625, 56] width 11 height 11
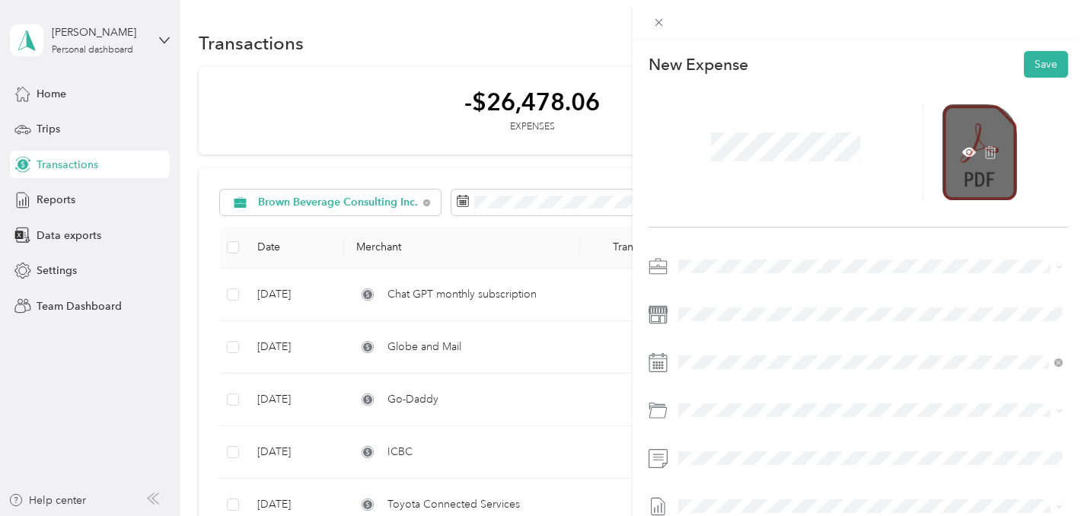
click at [960, 151] on div at bounding box center [979, 152] width 75 height 96
click at [966, 153] on icon at bounding box center [969, 152] width 14 height 14
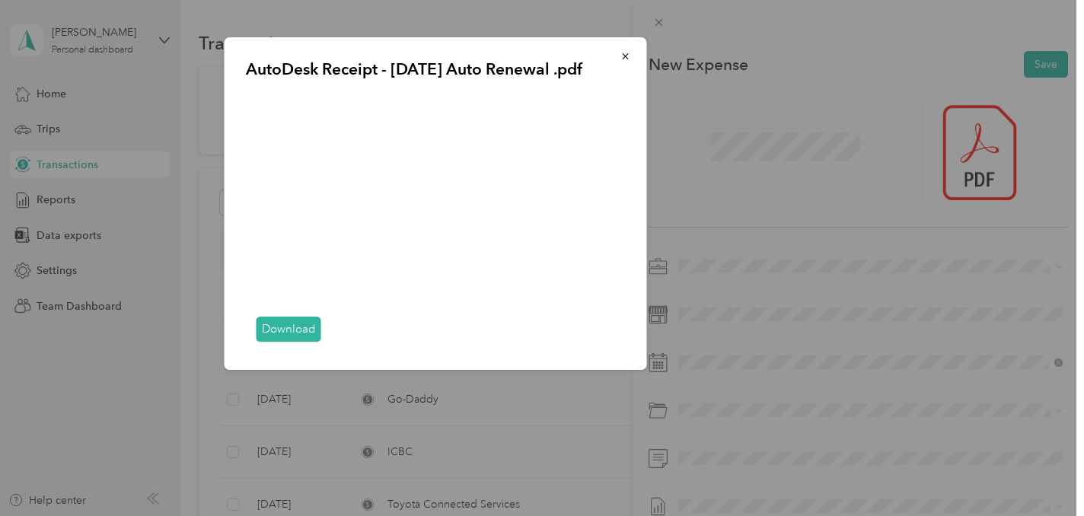
click at [775, 146] on div "AutoDesk Receipt - [DATE] Auto Renewal .pdf Download" at bounding box center [753, 205] width 422 height 337
click at [620, 50] on span "button" at bounding box center [625, 55] width 11 height 13
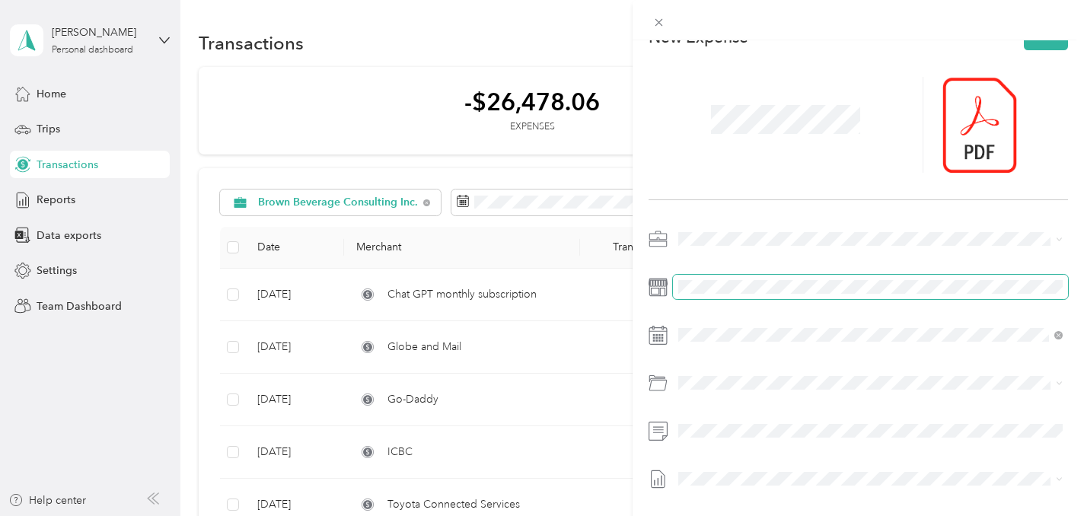
scroll to position [29, 0]
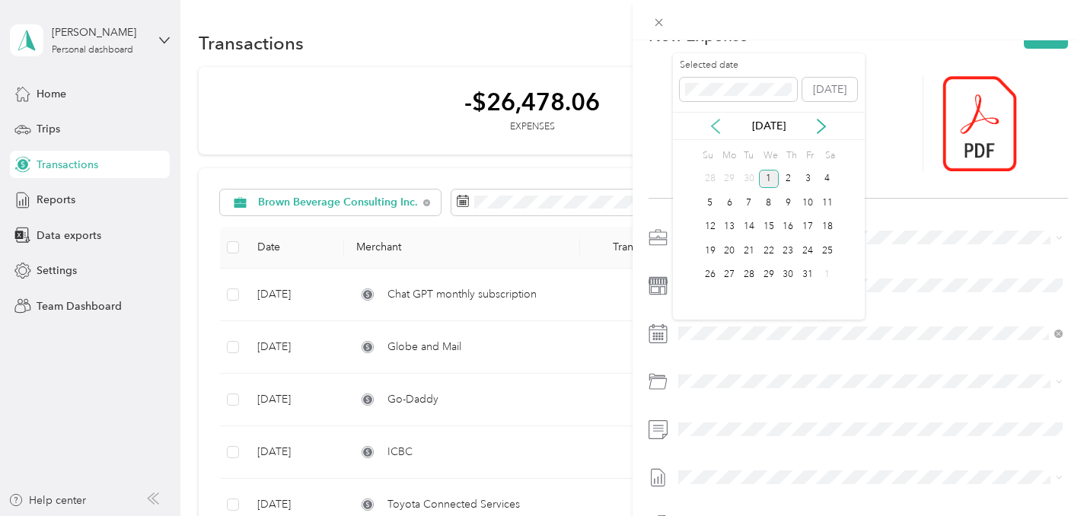
click at [715, 125] on icon at bounding box center [715, 126] width 15 height 15
click at [727, 272] on div "29" at bounding box center [729, 275] width 20 height 19
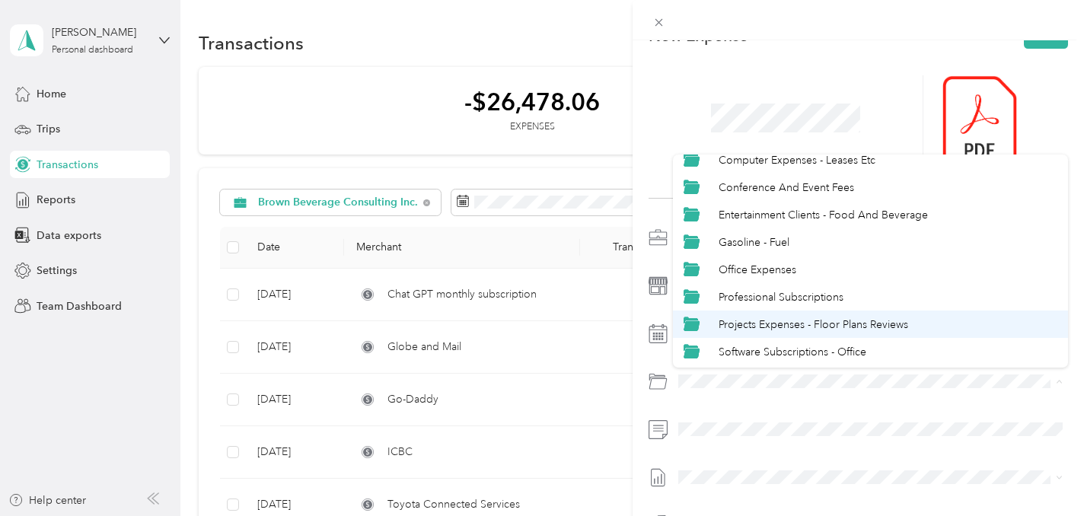
scroll to position [42, 0]
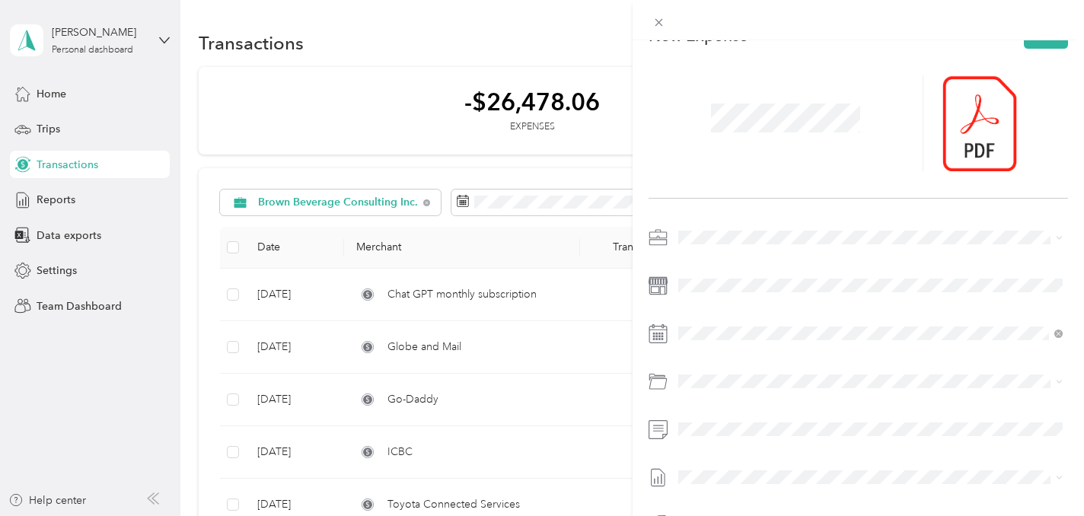
click at [757, 294] on span "Professional Subscriptions" at bounding box center [780, 293] width 125 height 13
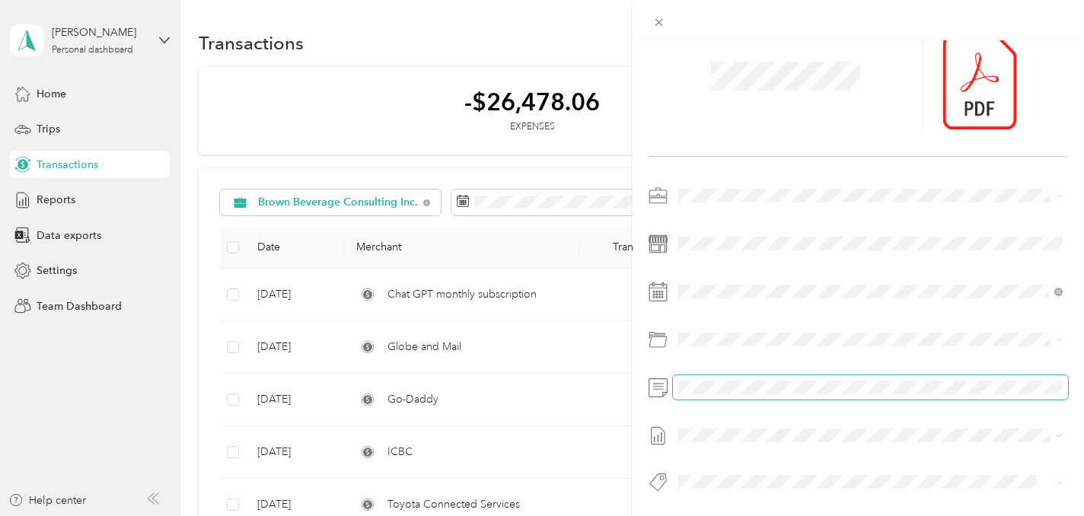
scroll to position [0, 0]
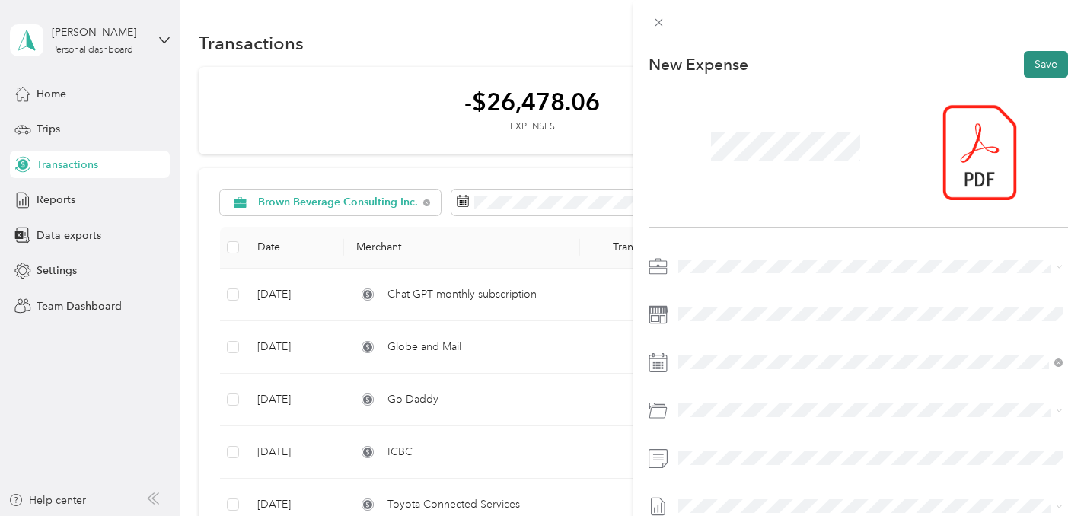
click at [1052, 65] on button "Save" at bounding box center [1046, 64] width 44 height 27
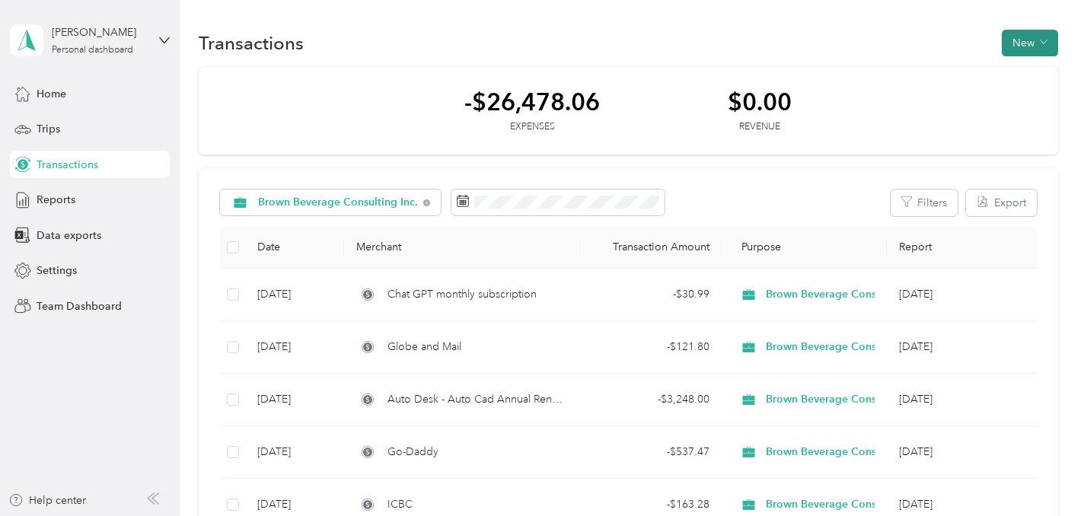
click at [1027, 39] on button "New" at bounding box center [1029, 43] width 56 height 27
click at [1019, 72] on span "Expense" at bounding box center [1033, 72] width 41 height 16
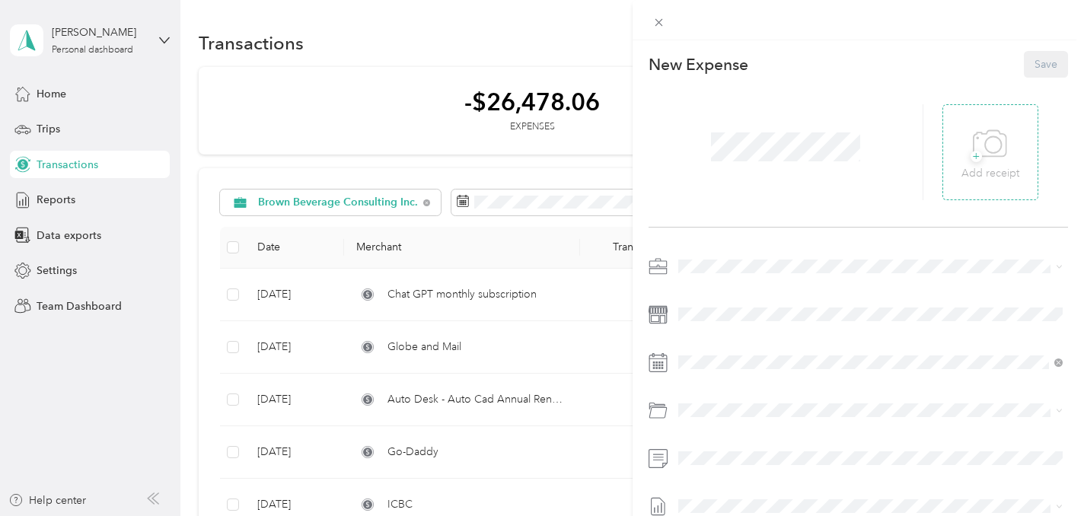
click at [985, 133] on icon at bounding box center [989, 143] width 33 height 26
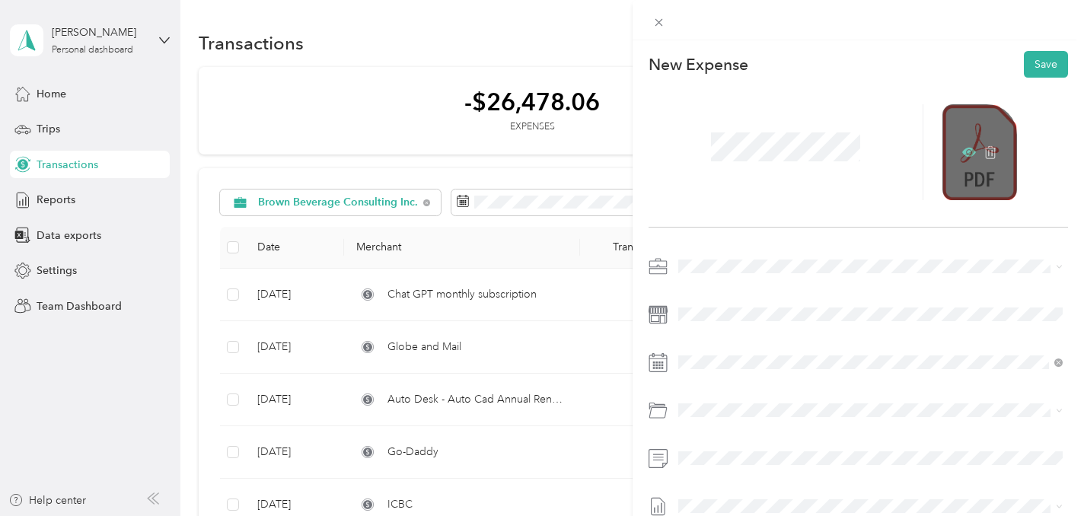
click at [965, 147] on icon at bounding box center [969, 152] width 14 height 14
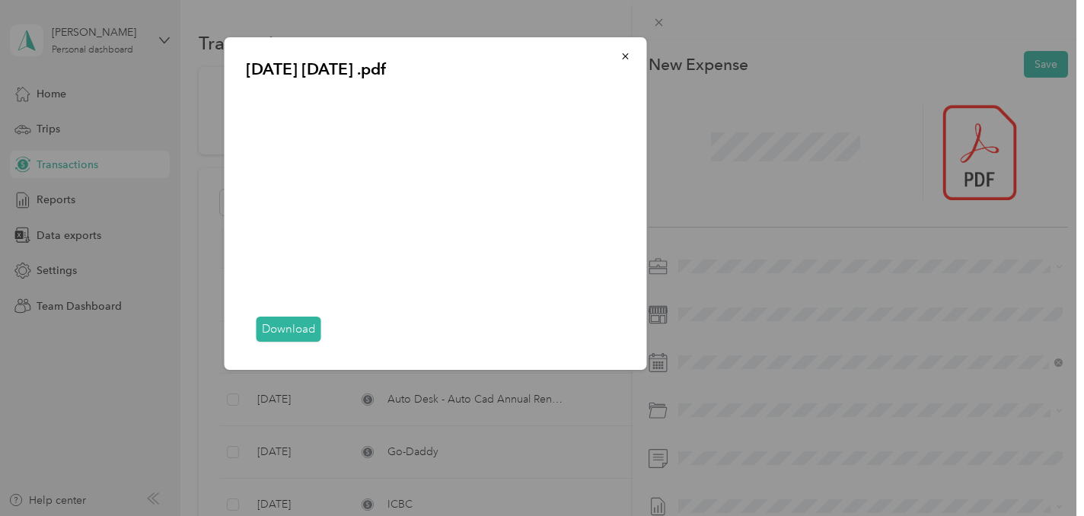
drag, startPoint x: 849, startPoint y: 312, endPoint x: 813, endPoint y: 278, distance: 49.5
click at [848, 311] on div "[DATE] [DATE] .pdf Download" at bounding box center [753, 205] width 422 height 337
click at [622, 55] on icon "button" at bounding box center [625, 56] width 11 height 11
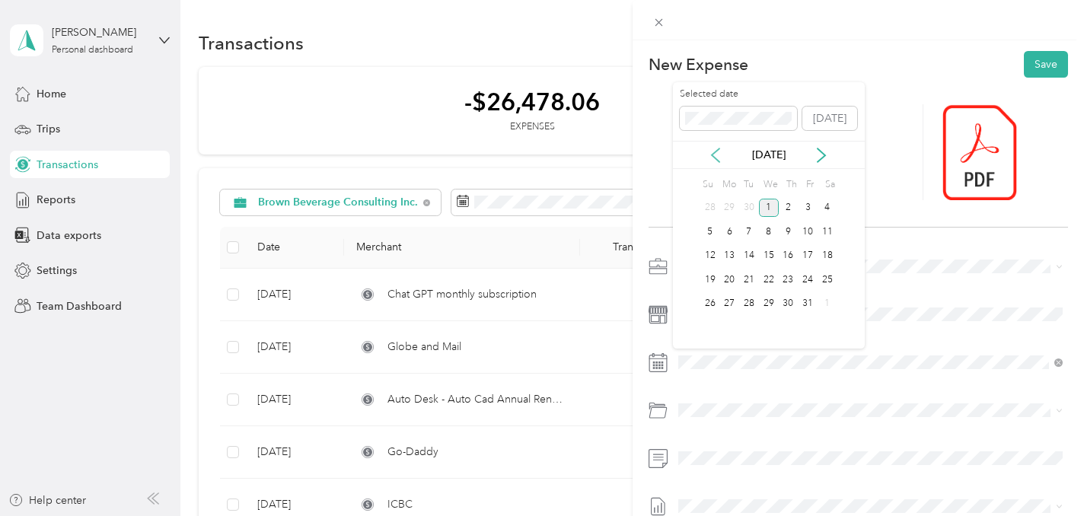
click at [715, 154] on icon at bounding box center [715, 155] width 15 height 15
click at [747, 209] on div "2" at bounding box center [749, 208] width 20 height 19
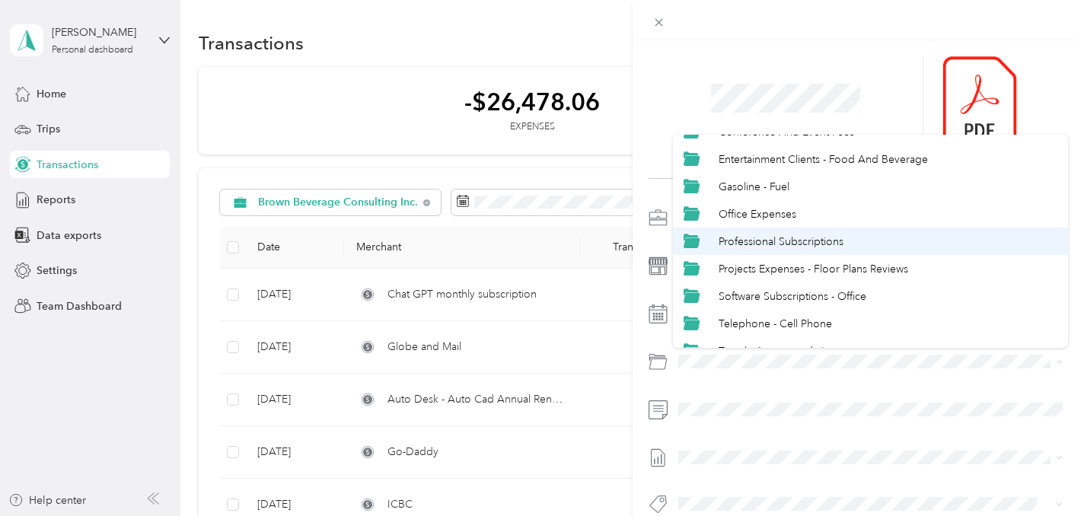
scroll to position [81, 0]
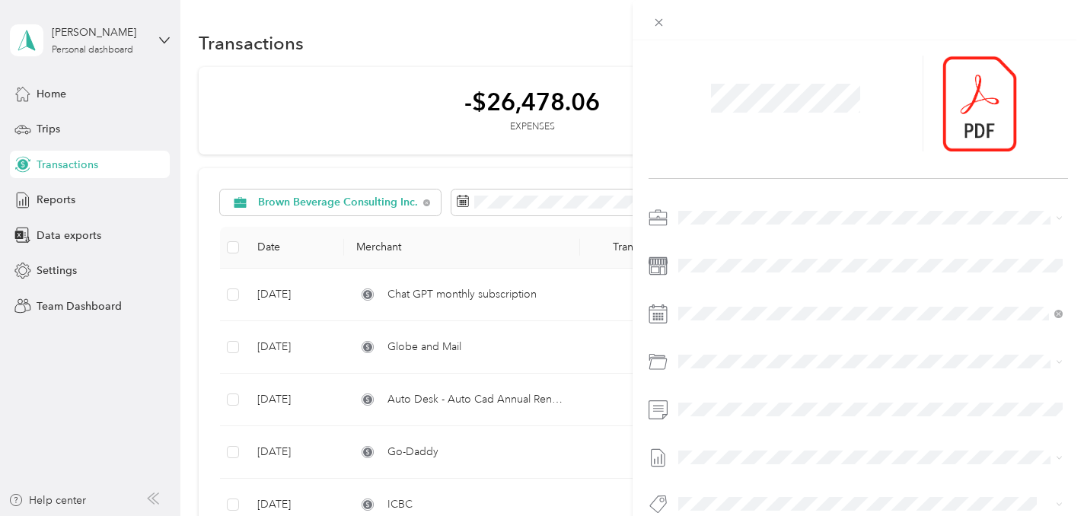
click at [760, 295] on li "Software Subscriptions - Office" at bounding box center [870, 287] width 395 height 27
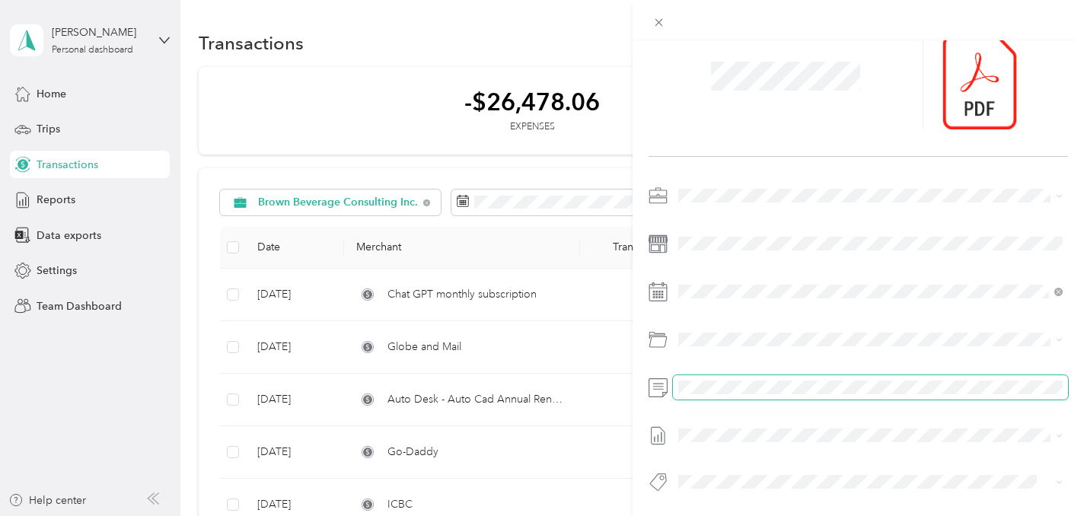
click at [698, 379] on span at bounding box center [870, 387] width 395 height 24
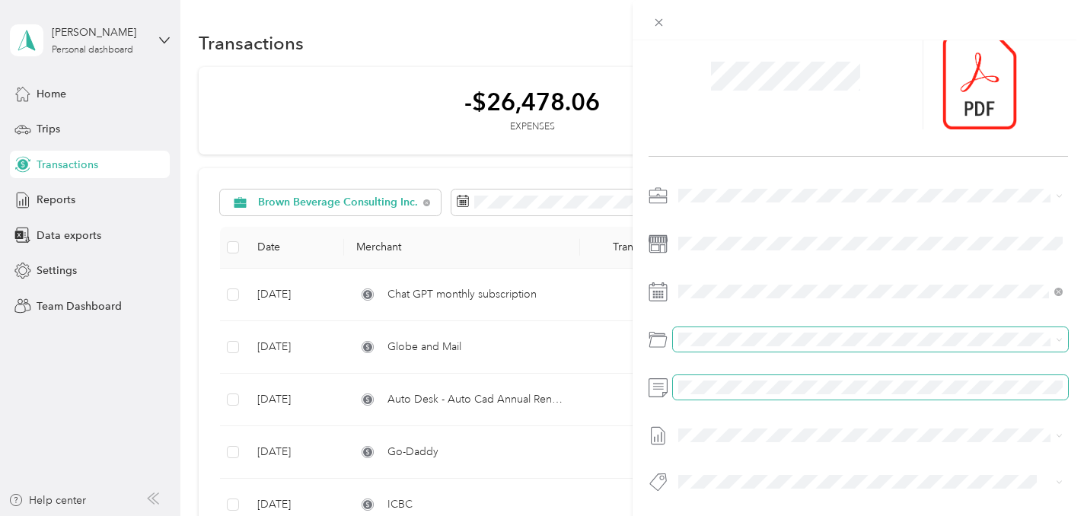
scroll to position [0, 0]
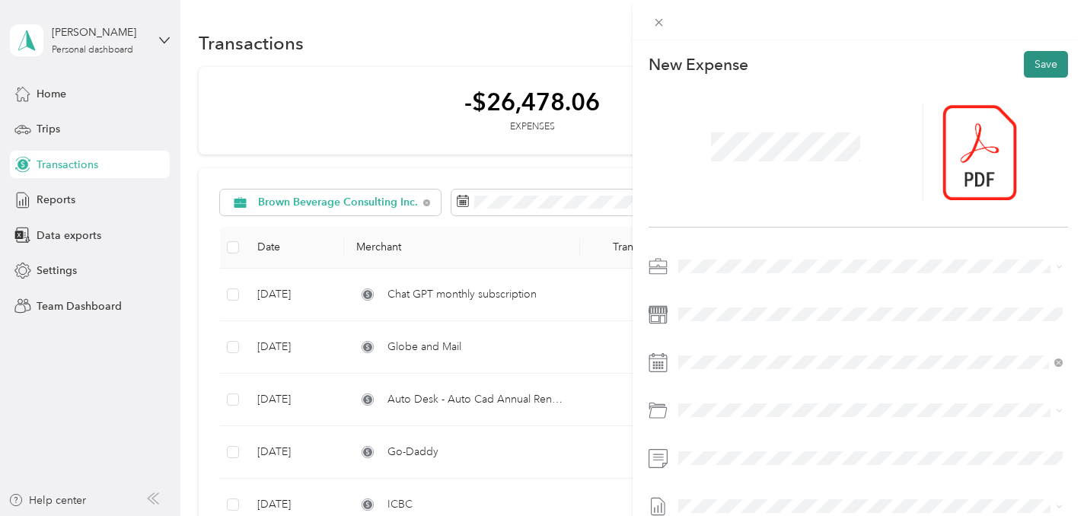
click at [1039, 73] on button "Save" at bounding box center [1046, 64] width 44 height 27
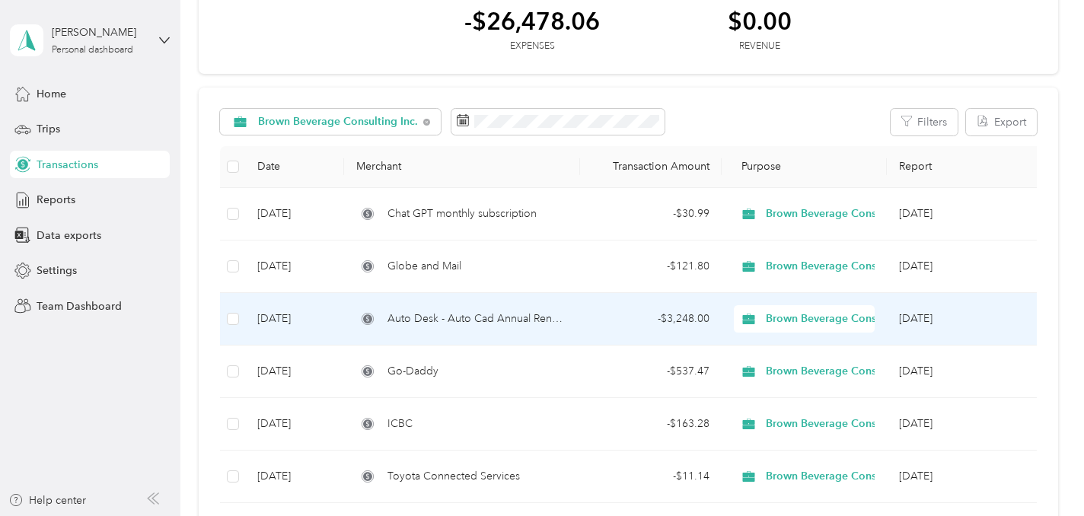
scroll to position [59, 0]
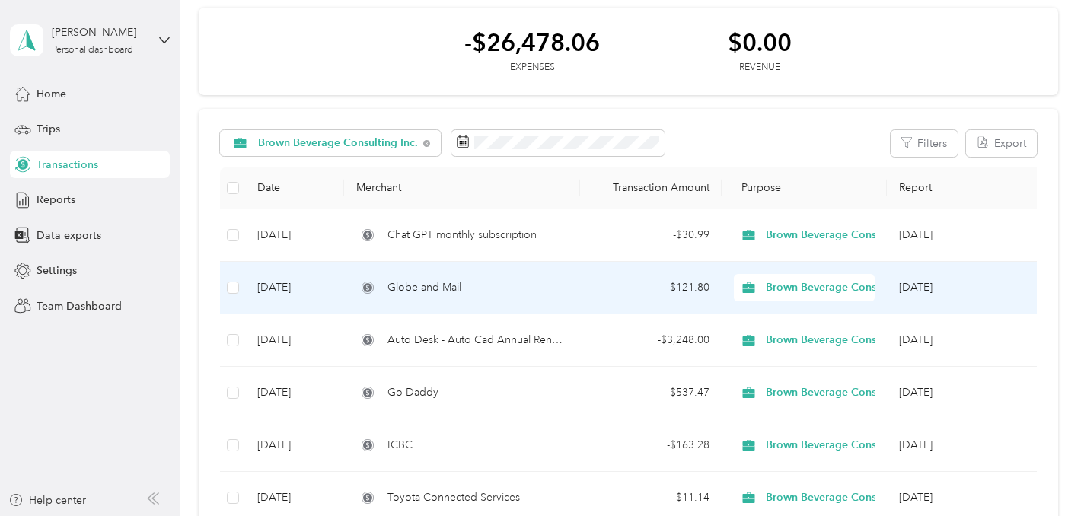
click at [530, 285] on div "Globe and Mail" at bounding box center [462, 287] width 212 height 17
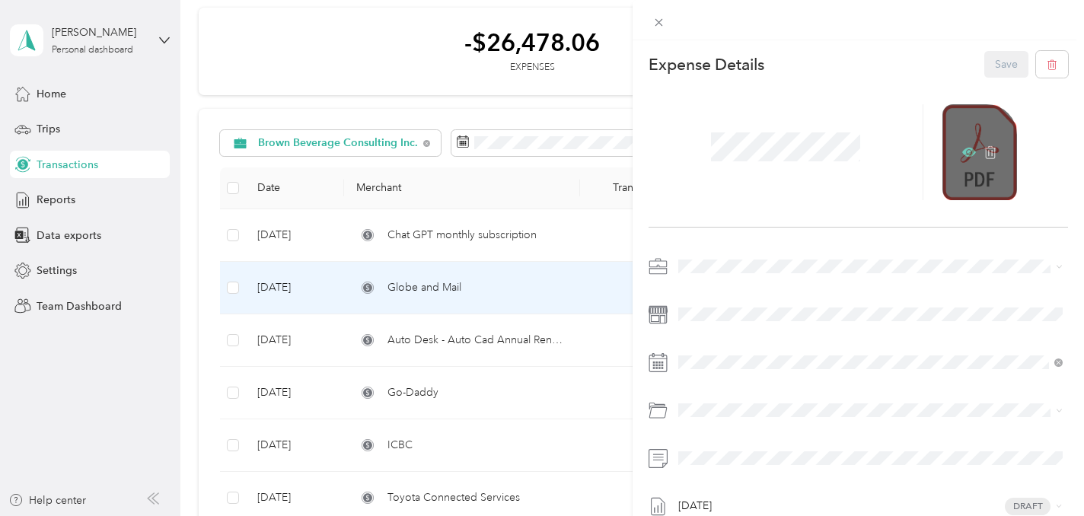
click at [964, 154] on icon at bounding box center [969, 152] width 14 height 9
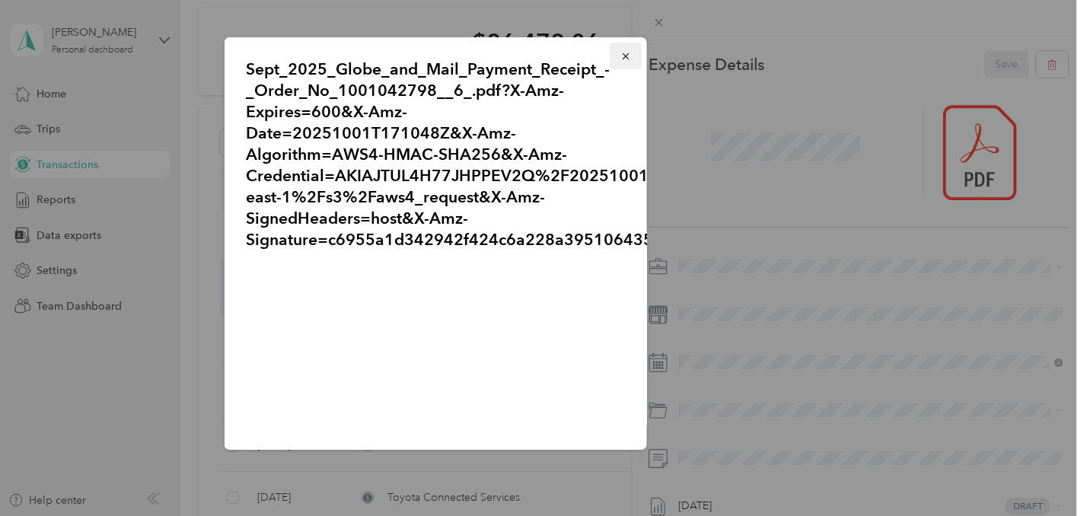
click at [622, 54] on icon "button" at bounding box center [625, 56] width 11 height 11
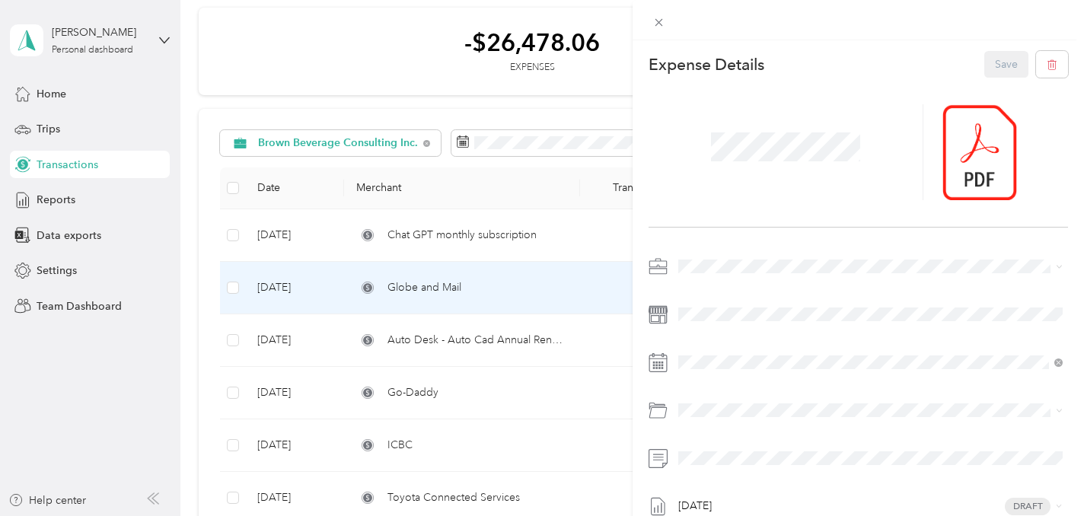
click at [298, 281] on div "This expense cannot be edited because it is either under review, approved, or p…" at bounding box center [542, 258] width 1084 height 516
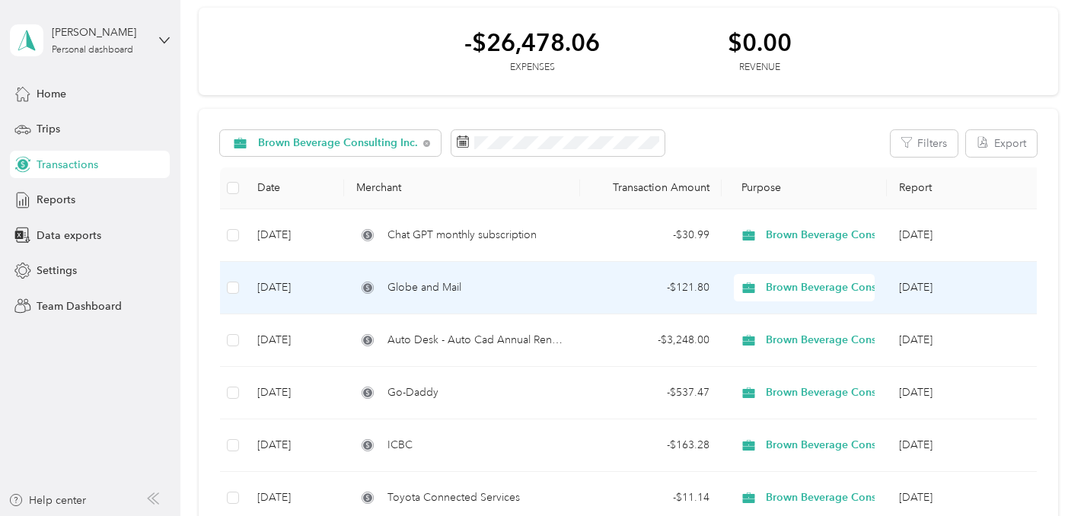
click at [307, 285] on td "[DATE]" at bounding box center [294, 288] width 99 height 53
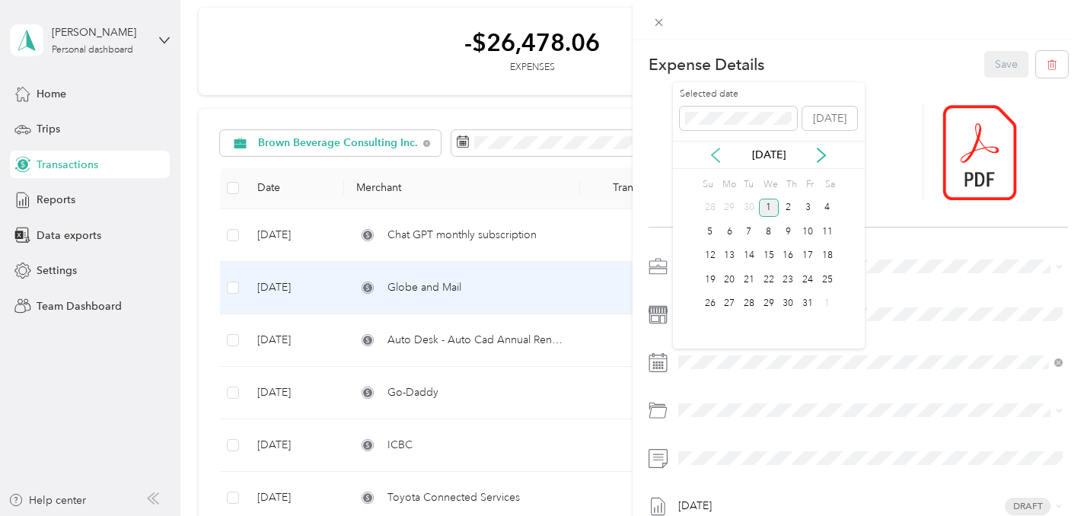
click at [718, 154] on icon at bounding box center [715, 155] width 15 height 15
click at [709, 253] on div "14" at bounding box center [710, 256] width 20 height 19
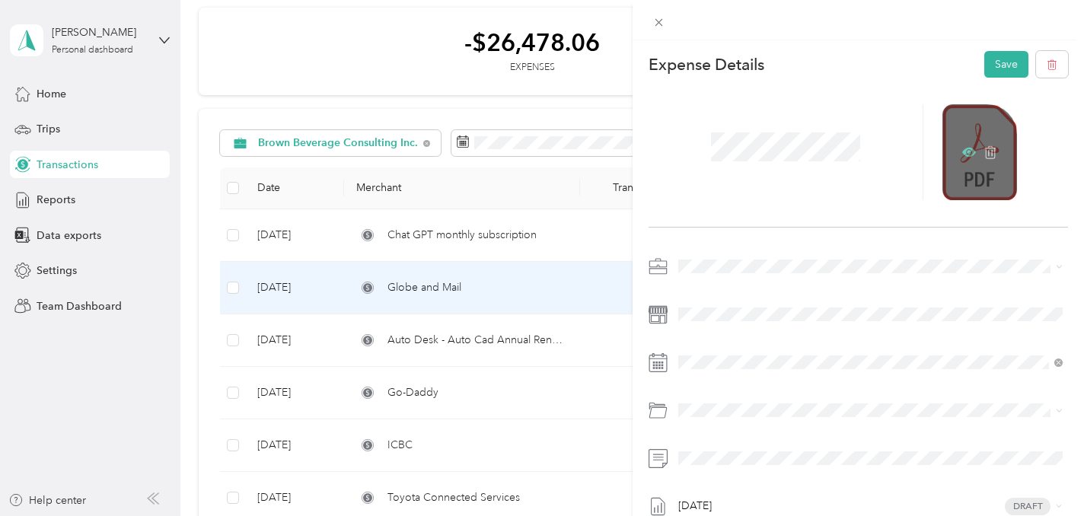
click at [962, 148] on icon at bounding box center [969, 152] width 14 height 14
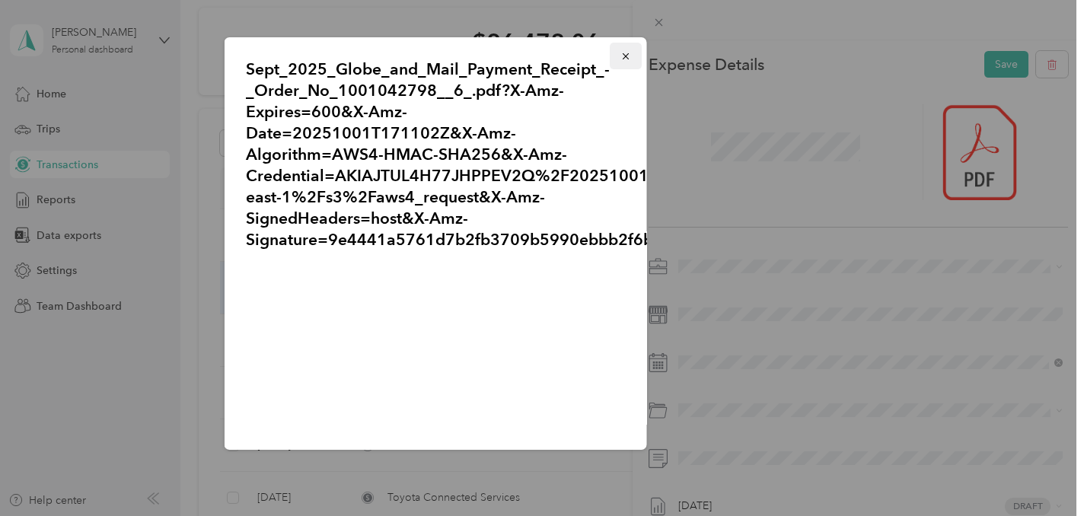
drag, startPoint x: 622, startPoint y: 56, endPoint x: 691, endPoint y: 154, distance: 119.1
click at [622, 56] on icon "button" at bounding box center [625, 56] width 11 height 11
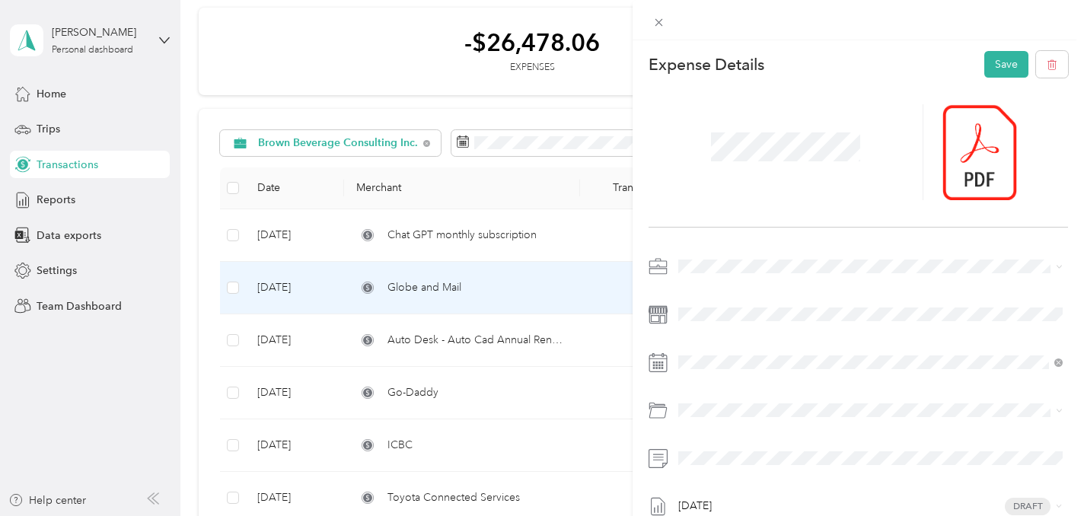
click at [438, 233] on div "This expense cannot be edited because it is either under review, approved, or p…" at bounding box center [542, 258] width 1084 height 516
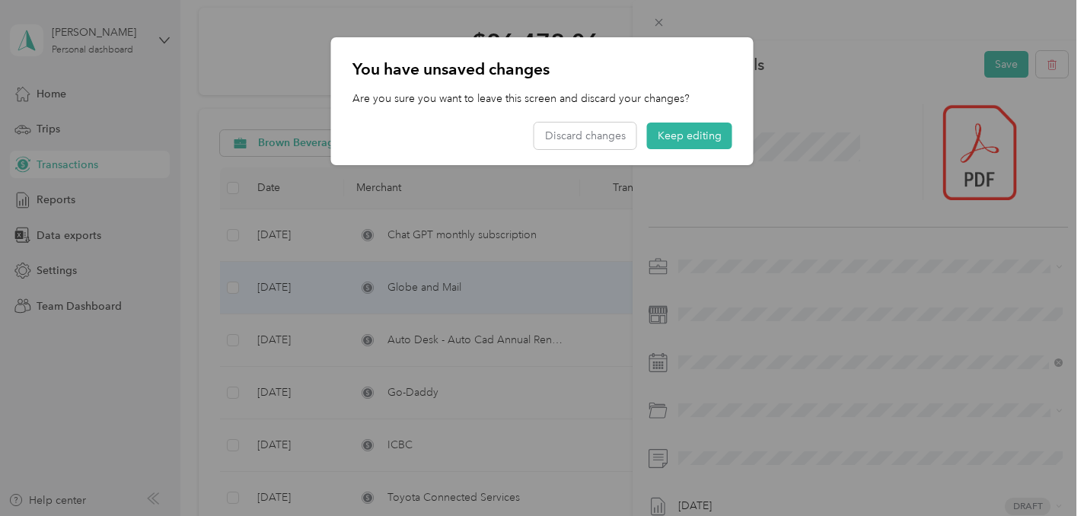
click at [492, 269] on div at bounding box center [542, 258] width 1084 height 516
click at [684, 135] on button "Keep editing" at bounding box center [689, 136] width 85 height 27
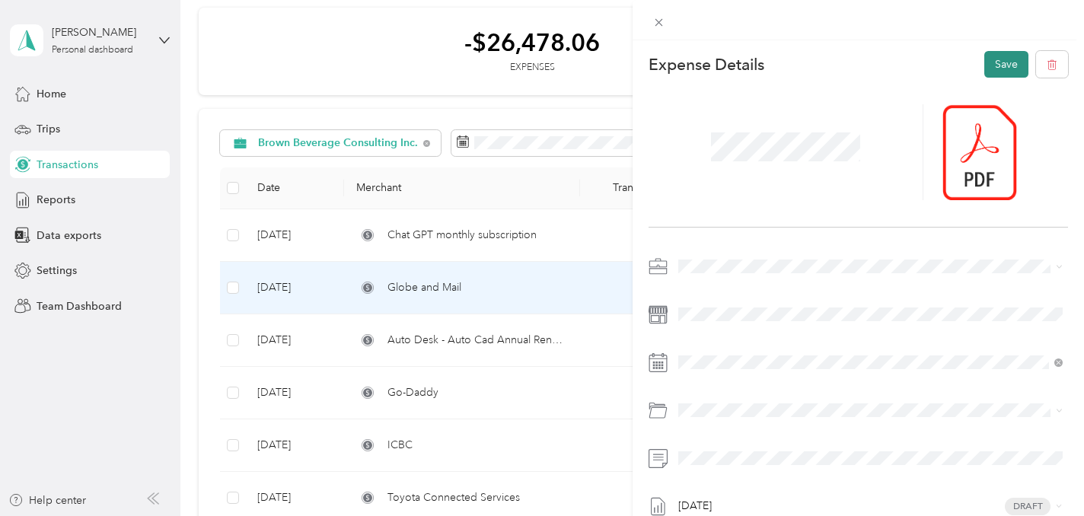
click at [998, 65] on button "Save" at bounding box center [1006, 64] width 44 height 27
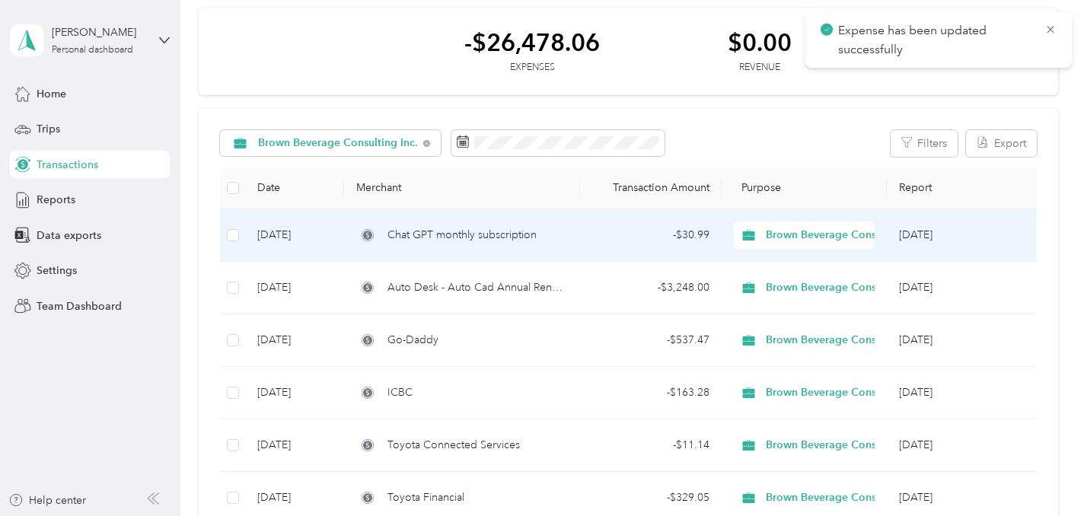
click at [433, 240] on span "Chat GPT monthly subscription" at bounding box center [461, 235] width 149 height 17
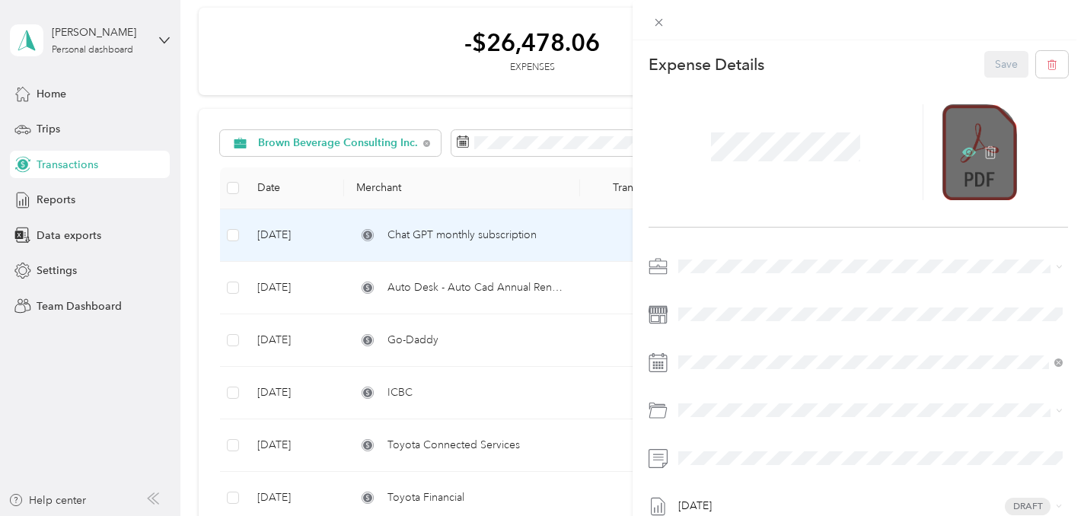
click at [965, 150] on icon at bounding box center [969, 152] width 14 height 9
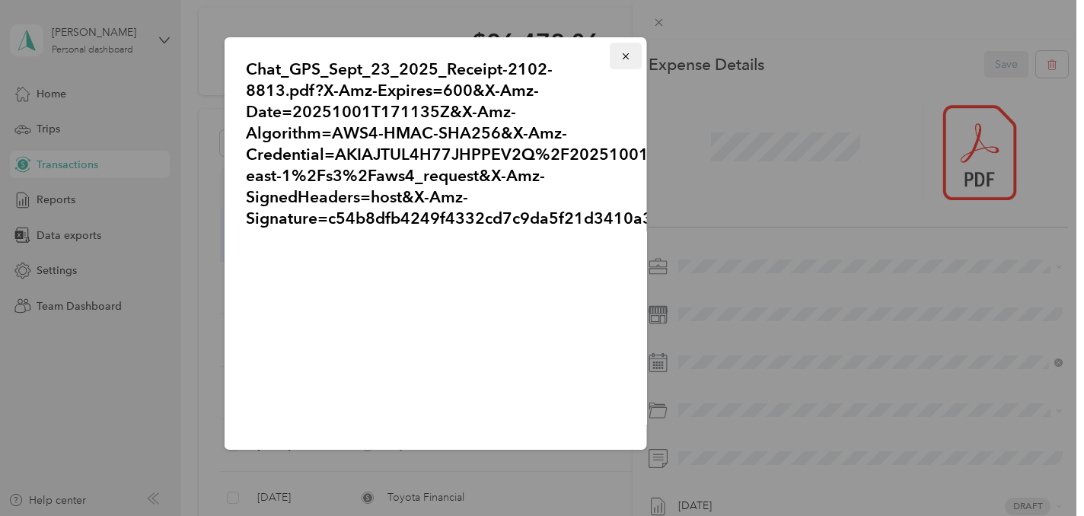
click at [620, 54] on icon "button" at bounding box center [625, 56] width 11 height 11
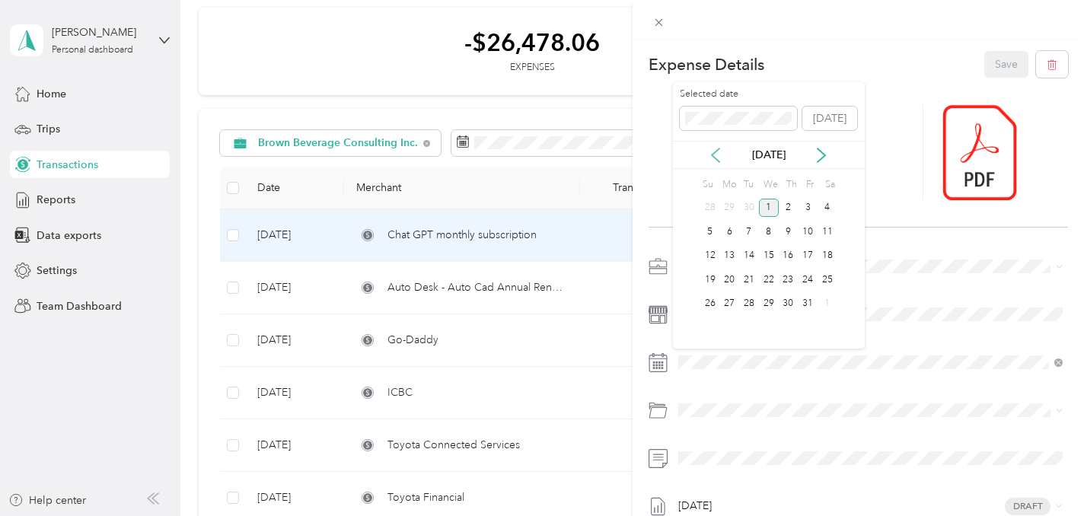
click at [716, 154] on icon at bounding box center [715, 155] width 15 height 15
click at [746, 275] on div "23" at bounding box center [749, 279] width 20 height 19
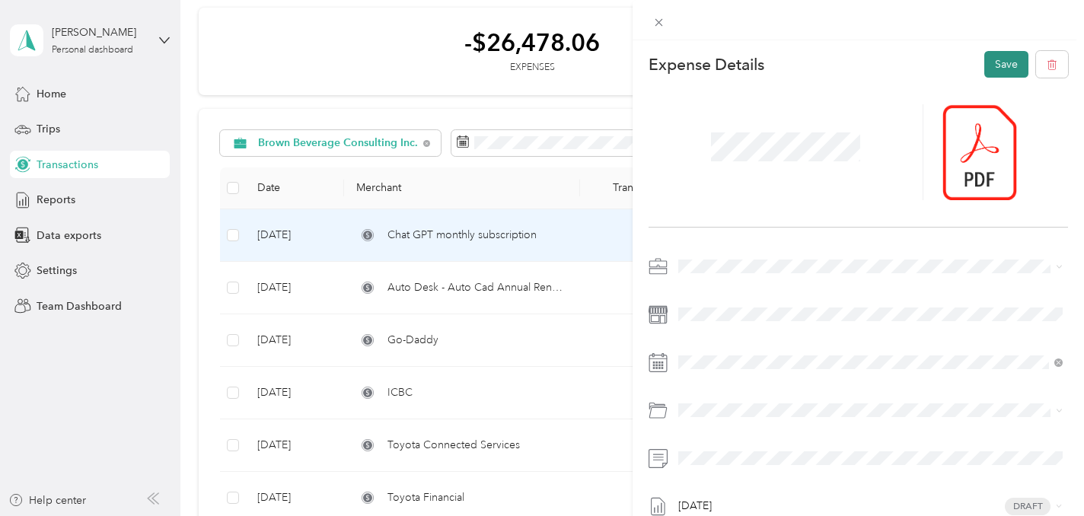
click at [993, 68] on button "Save" at bounding box center [1006, 64] width 44 height 27
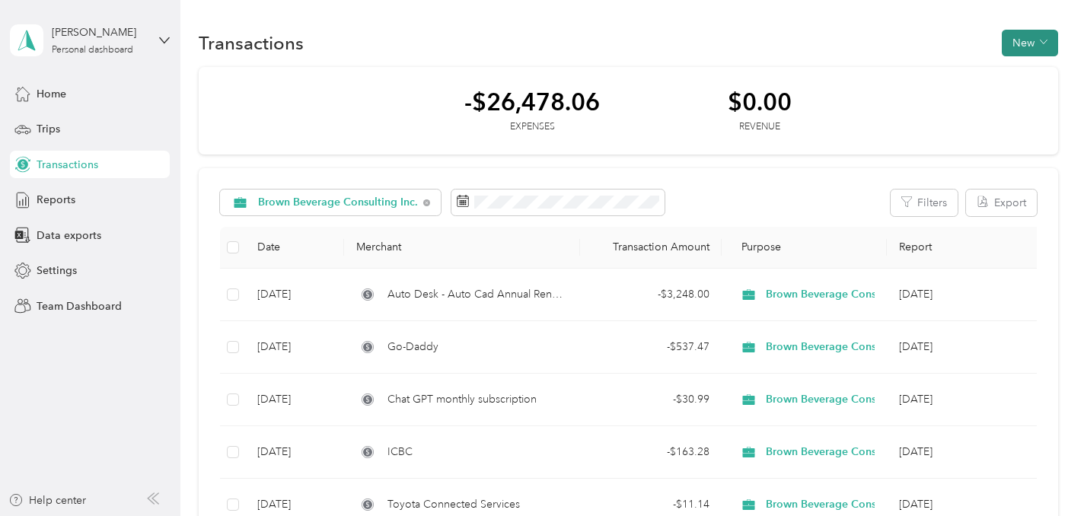
click at [1030, 42] on button "New" at bounding box center [1029, 43] width 56 height 27
click at [1026, 70] on span "Expense" at bounding box center [1033, 72] width 41 height 16
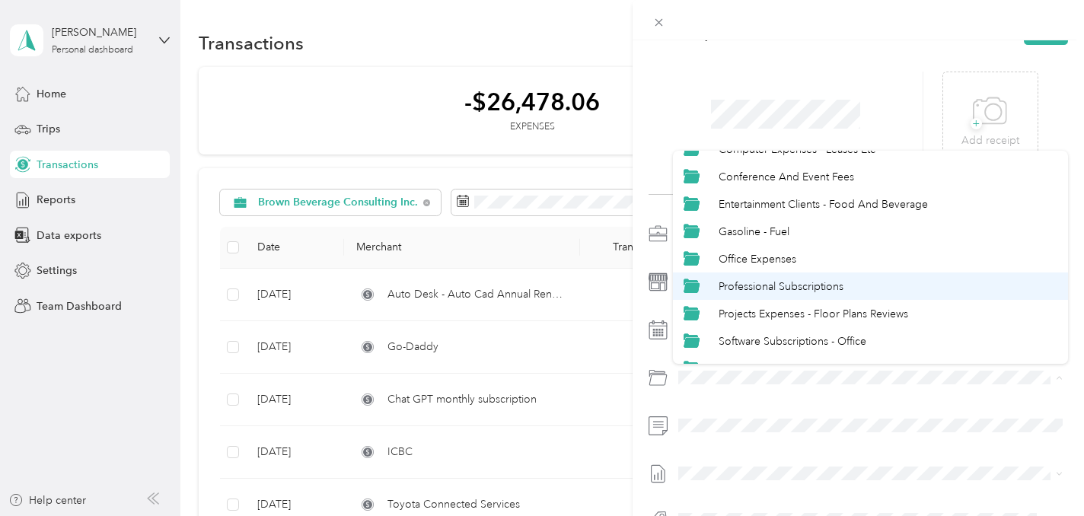
scroll to position [49, 0]
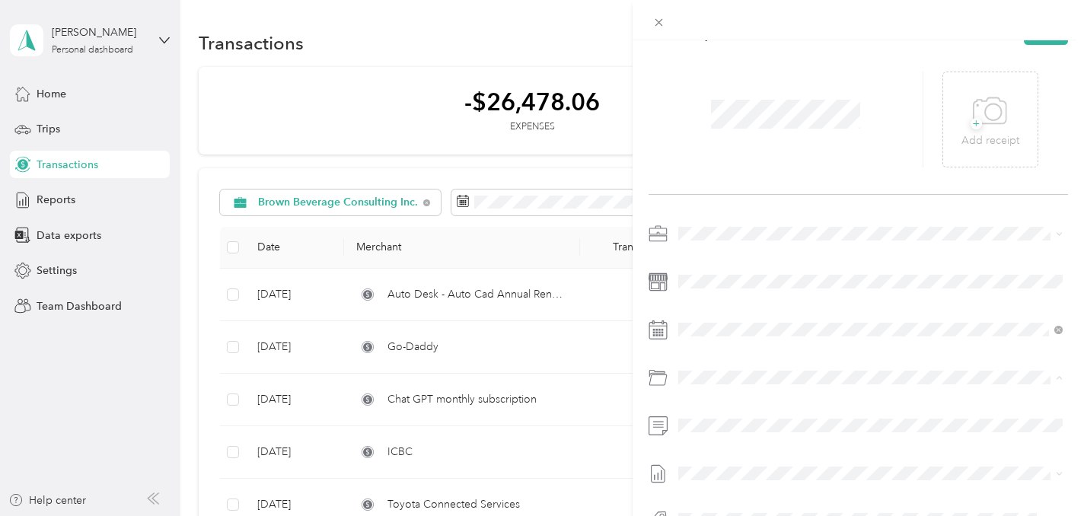
click at [744, 339] on span "Software Subscriptions - Office" at bounding box center [792, 339] width 148 height 13
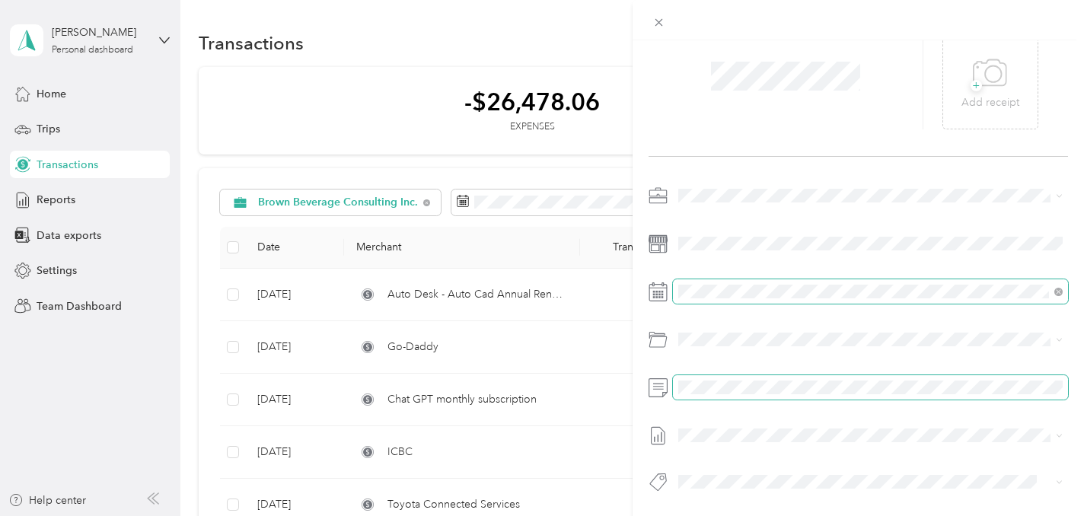
scroll to position [0, 0]
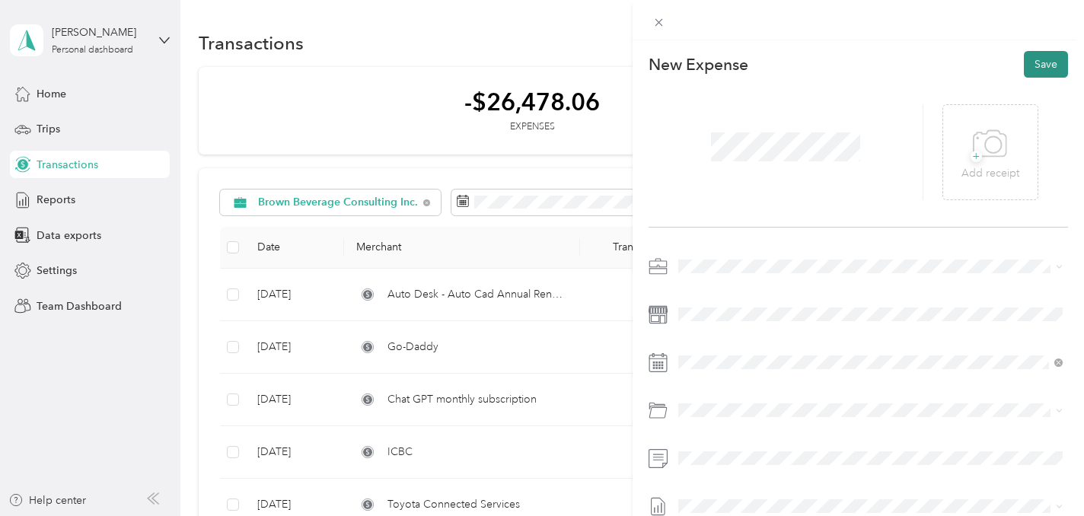
click at [1046, 68] on button "Save" at bounding box center [1046, 64] width 44 height 27
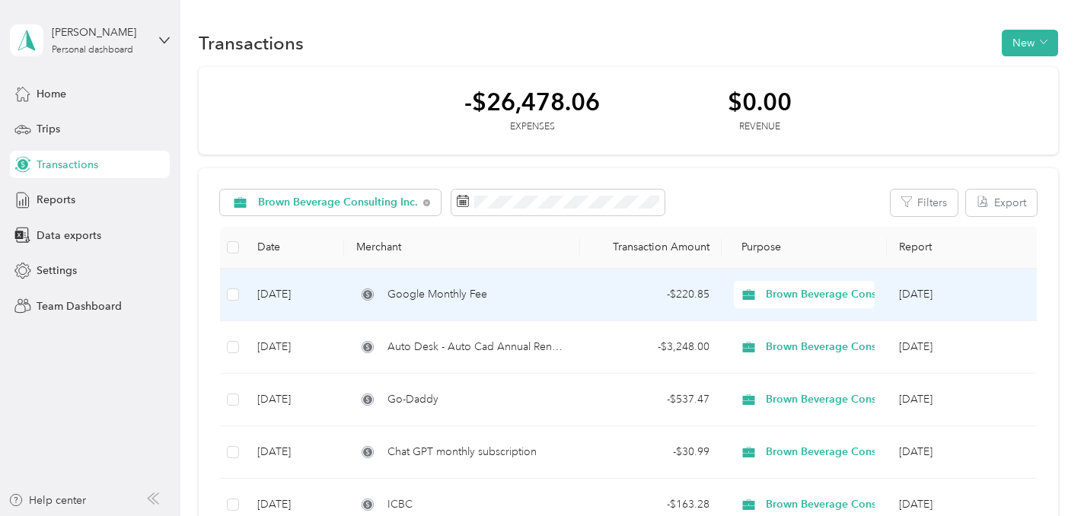
click at [425, 297] on span "Google Monthly Fee" at bounding box center [437, 294] width 100 height 17
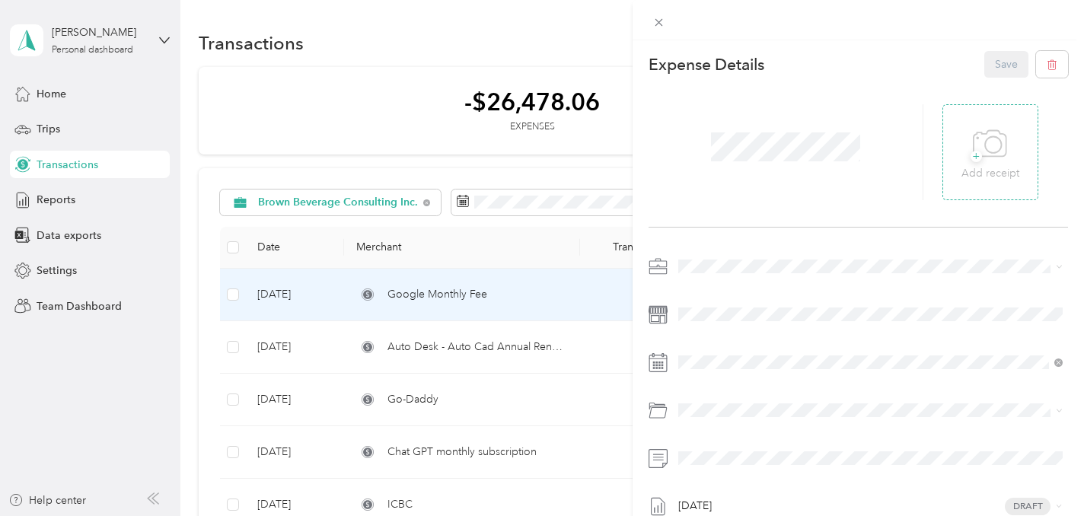
click at [985, 158] on icon at bounding box center [990, 144] width 34 height 42
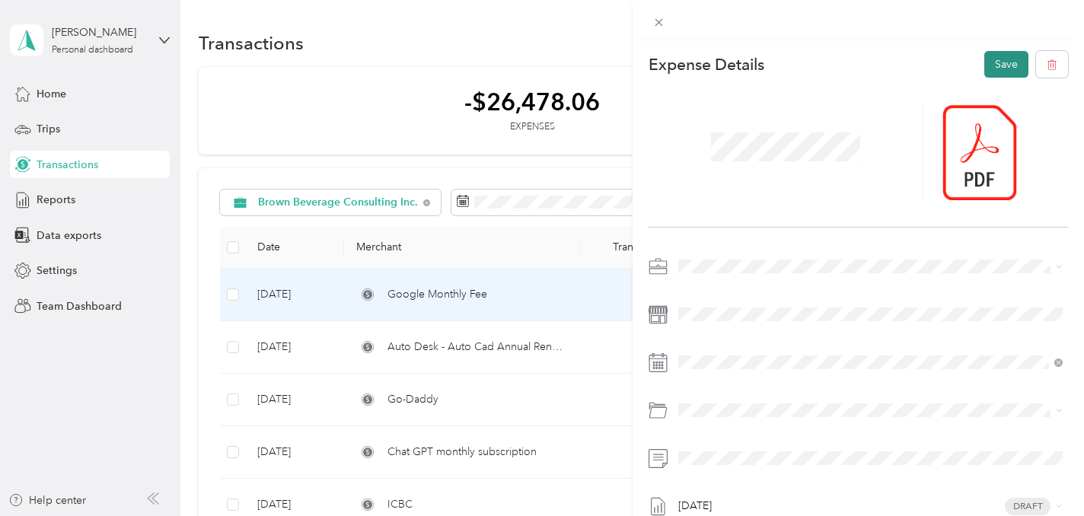
click at [997, 69] on button "Save" at bounding box center [1006, 64] width 44 height 27
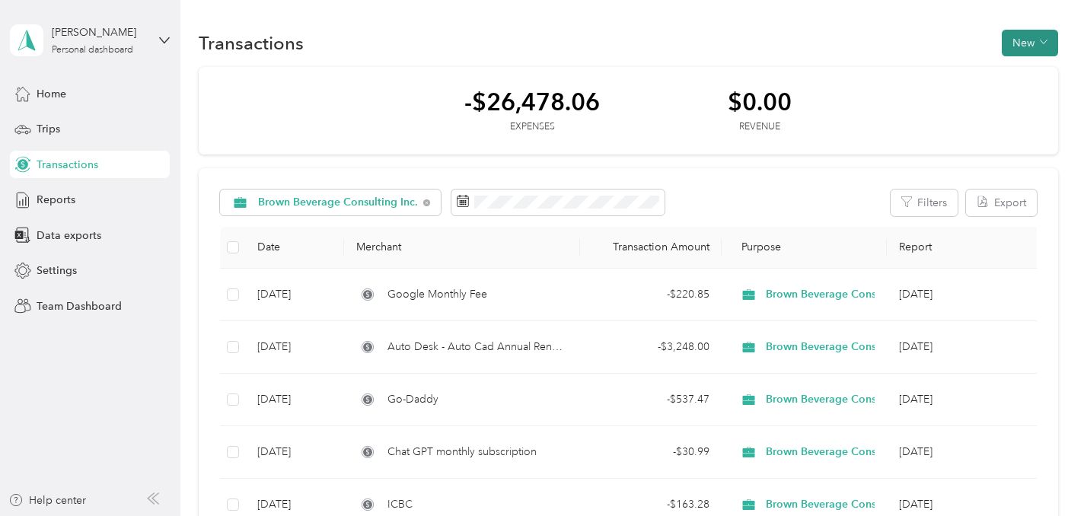
click at [1021, 43] on button "New" at bounding box center [1029, 43] width 56 height 27
click at [1022, 70] on span "Expense" at bounding box center [1033, 72] width 41 height 16
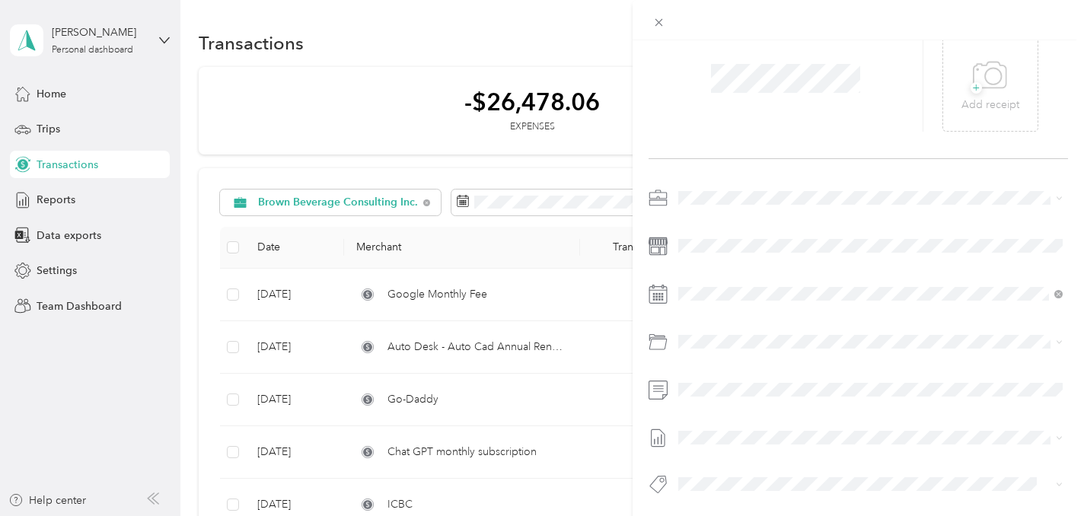
scroll to position [71, 0]
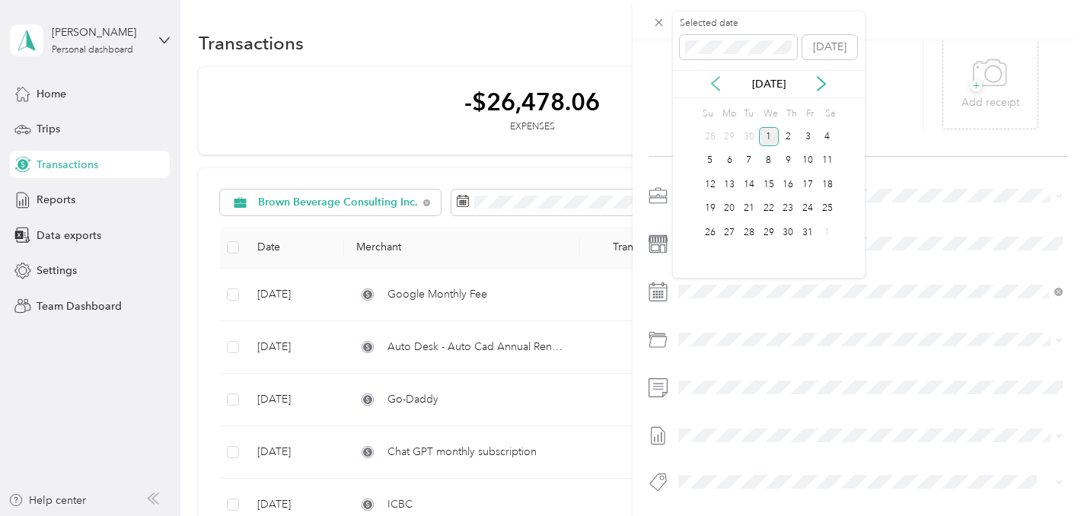
click at [718, 81] on icon at bounding box center [715, 83] width 15 height 15
click at [727, 132] on div "1" at bounding box center [729, 136] width 20 height 19
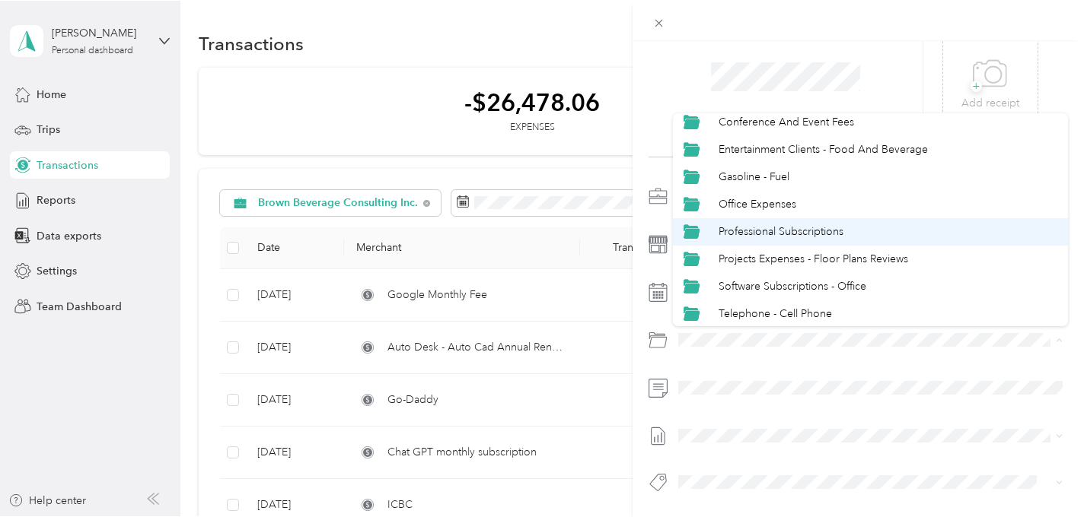
scroll to position [65, 0]
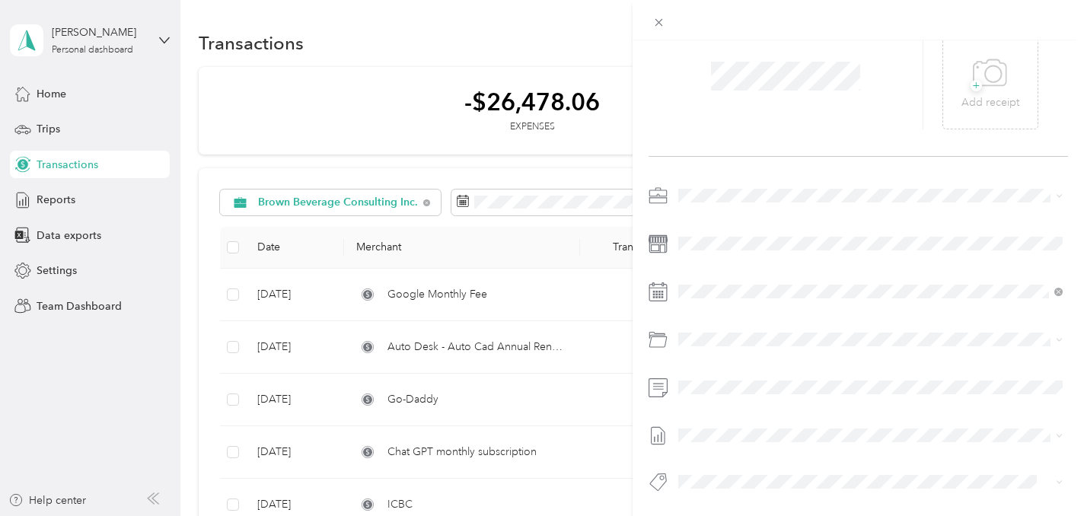
click at [742, 283] on span "Software Subscriptions - Office" at bounding box center [792, 283] width 148 height 13
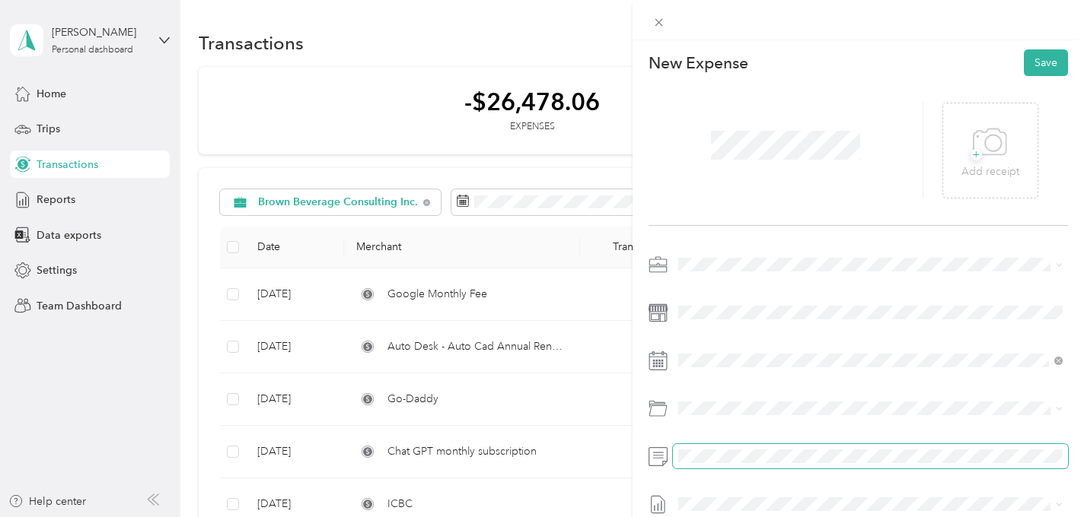
scroll to position [0, 0]
click at [982, 152] on icon at bounding box center [990, 144] width 34 height 42
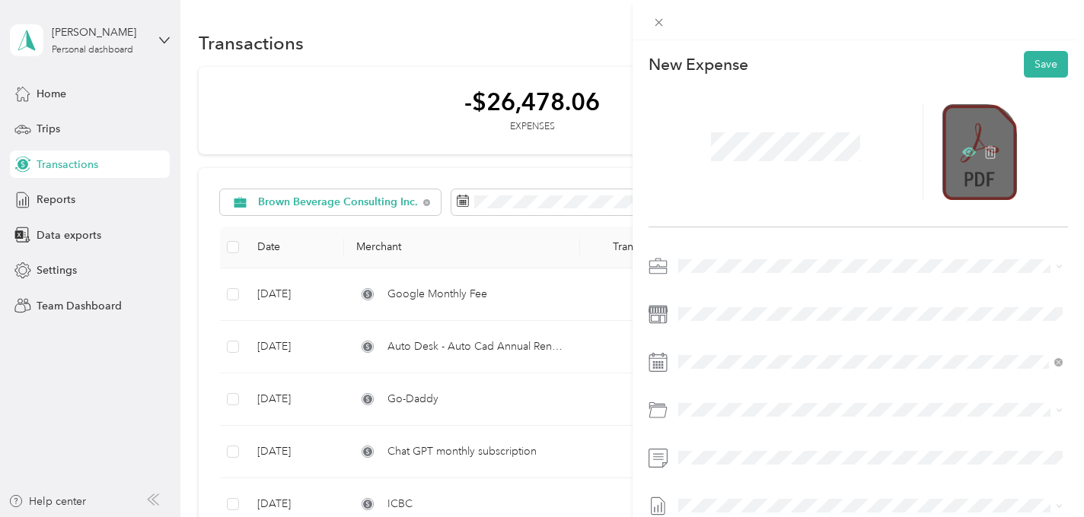
click at [965, 151] on icon at bounding box center [969, 152] width 14 height 9
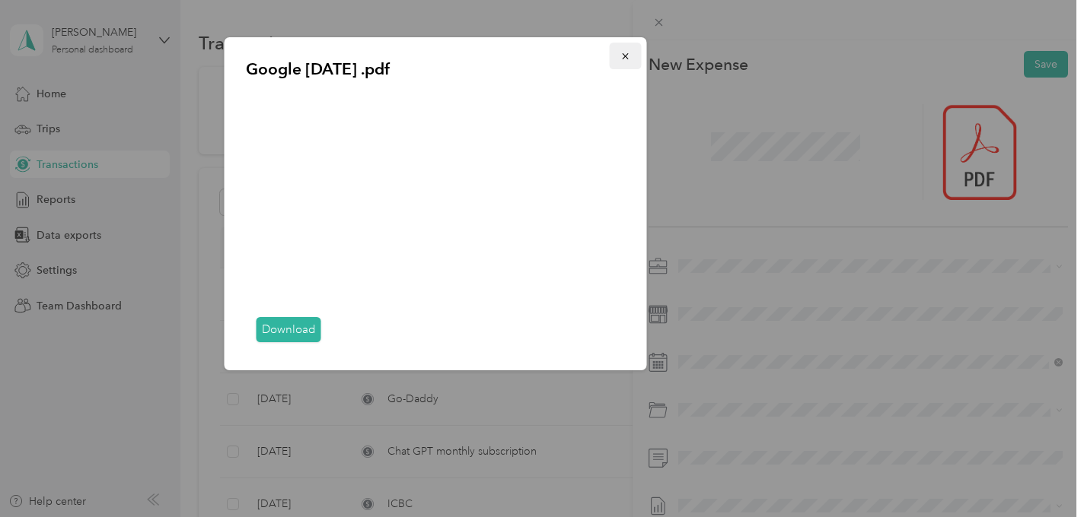
click at [620, 54] on icon "button" at bounding box center [625, 56] width 11 height 11
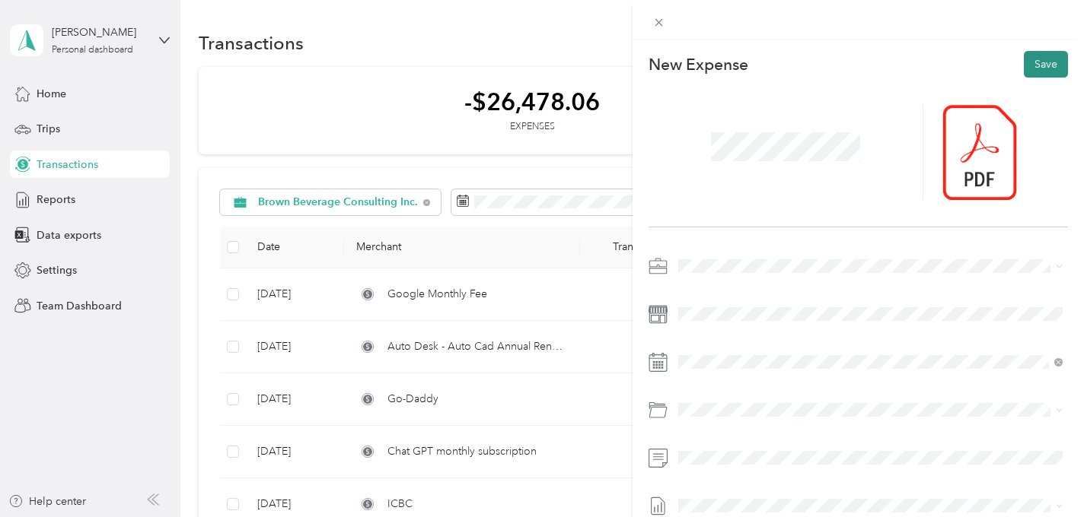
click at [1038, 68] on button "Save" at bounding box center [1046, 64] width 44 height 27
